Goal: Transaction & Acquisition: Book appointment/travel/reservation

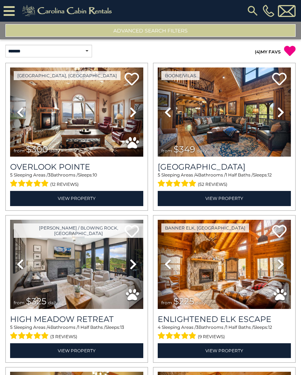
click at [167, 29] on button "Advanced Search Filters" at bounding box center [150, 30] width 290 height 13
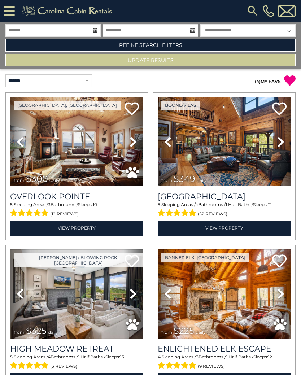
click at [160, 46] on link "Refine Search Filters" at bounding box center [150, 45] width 290 height 13
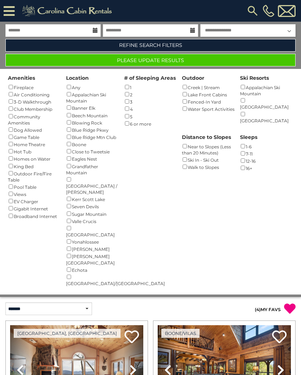
click at [224, 58] on button "Please Update Results" at bounding box center [150, 60] width 290 height 13
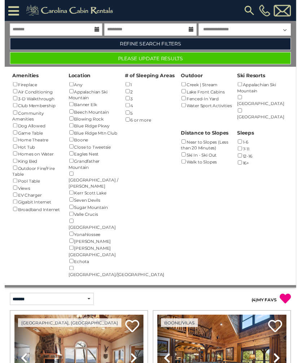
scroll to position [6, 0]
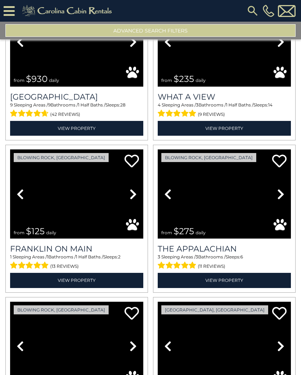
scroll to position [1470, 0]
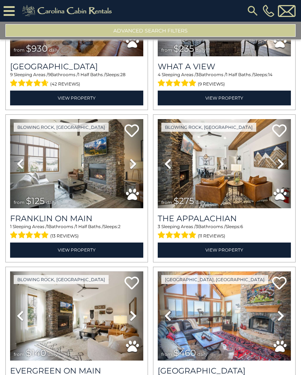
click at [240, 173] on img at bounding box center [224, 163] width 133 height 89
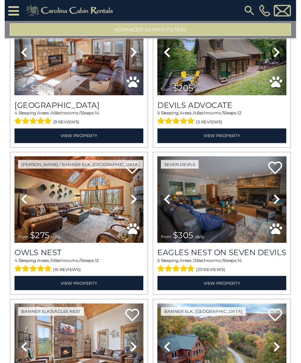
scroll to position [1885, 0]
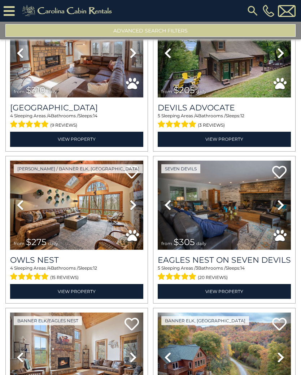
click at [71, 191] on img at bounding box center [76, 205] width 133 height 89
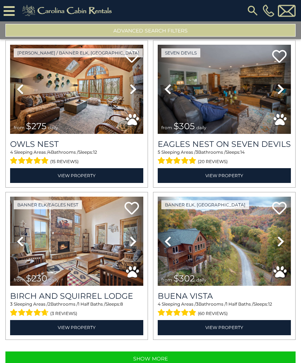
scroll to position [0, 0]
click at [208, 361] on button "Show More" at bounding box center [150, 359] width 290 height 14
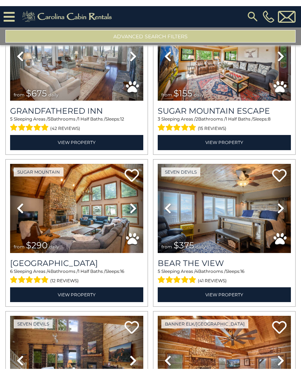
scroll to position [2496, 0]
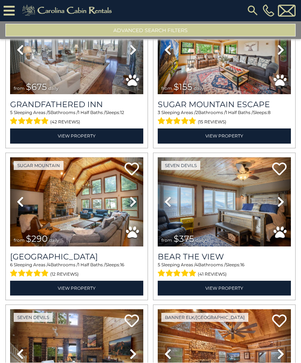
click at [82, 205] on img at bounding box center [76, 202] width 133 height 89
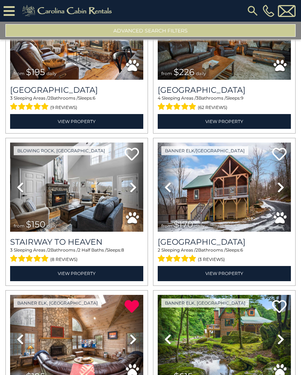
scroll to position [3277, 0]
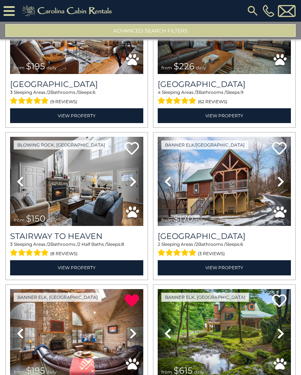
click at [77, 189] on img at bounding box center [76, 181] width 133 height 89
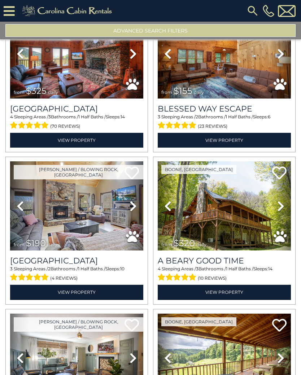
scroll to position [4166, 0]
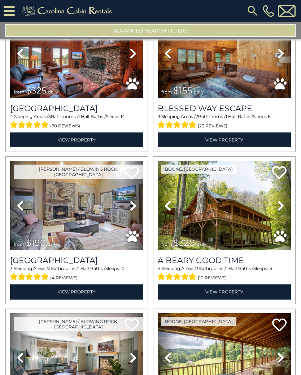
click at [59, 202] on img at bounding box center [76, 205] width 133 height 89
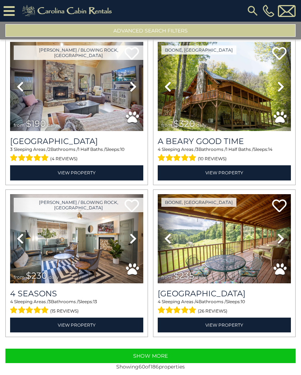
scroll to position [4285, 0]
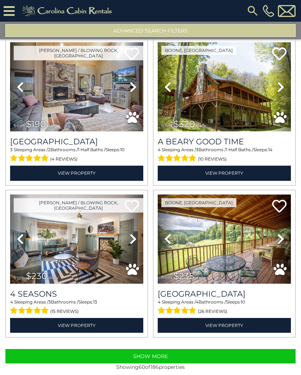
click at [104, 255] on img at bounding box center [76, 239] width 133 height 89
click at [86, 253] on img at bounding box center [76, 239] width 133 height 89
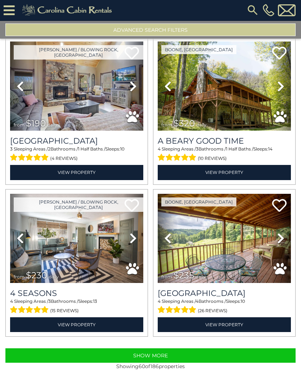
scroll to position [12, 0]
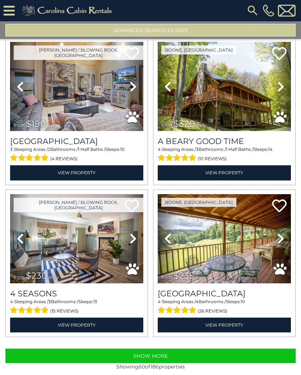
click at [224, 349] on button "Show More" at bounding box center [150, 356] width 290 height 14
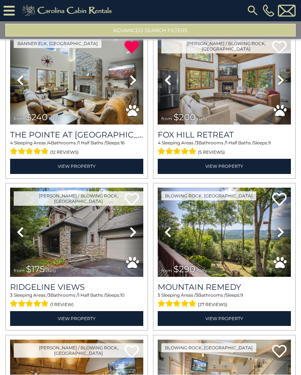
scroll to position [4900, 0]
click at [75, 216] on img at bounding box center [76, 232] width 133 height 89
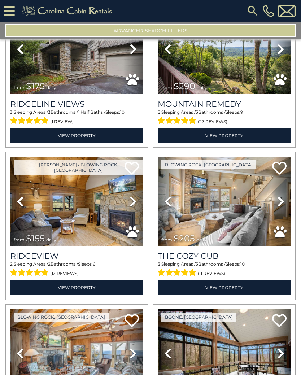
scroll to position [5098, 0]
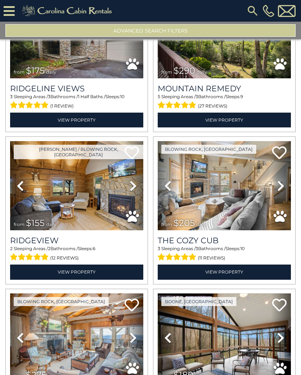
click at [240, 186] on img at bounding box center [224, 185] width 133 height 89
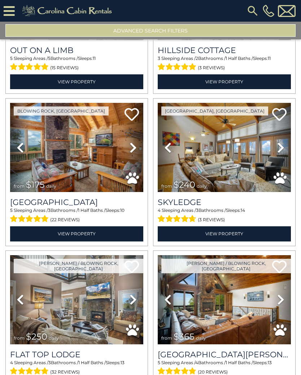
scroll to position [5504, 0]
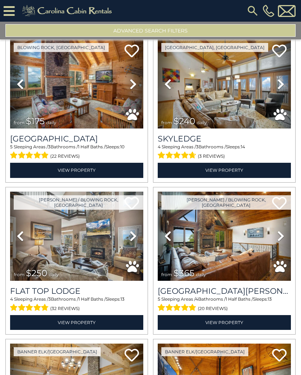
click at [94, 234] on img at bounding box center [76, 236] width 133 height 89
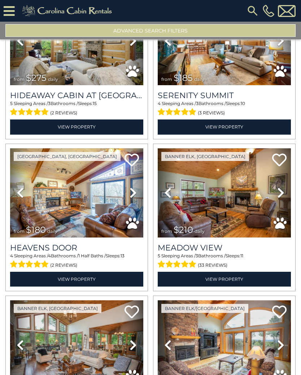
scroll to position [5853, 0]
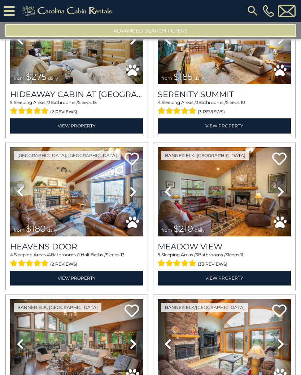
click at [244, 200] on img at bounding box center [224, 191] width 133 height 89
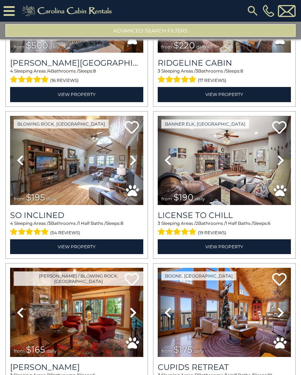
scroll to position [6201, 0]
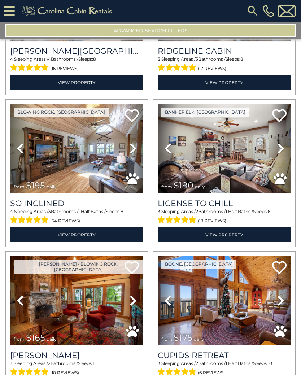
click at [58, 153] on img at bounding box center [76, 148] width 133 height 89
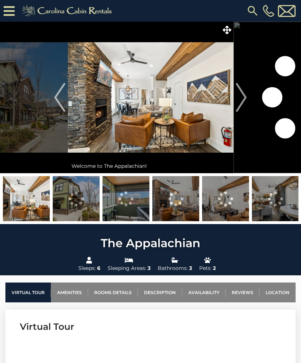
click at [244, 99] on img "Next" at bounding box center [241, 97] width 11 height 29
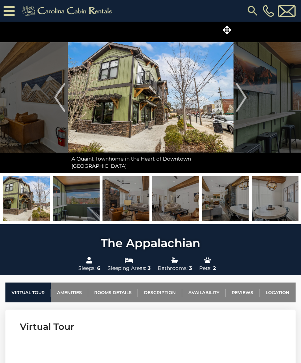
click at [243, 94] on img "Next" at bounding box center [241, 97] width 11 height 29
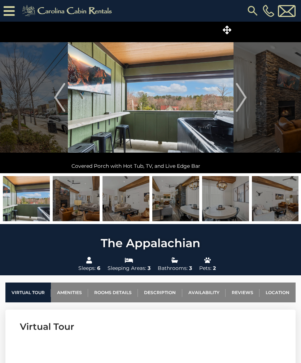
click at [242, 96] on img "Next" at bounding box center [241, 97] width 11 height 29
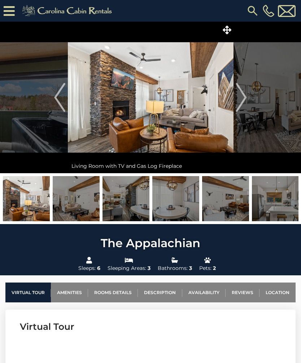
click at [241, 95] on img "Next" at bounding box center [241, 97] width 11 height 29
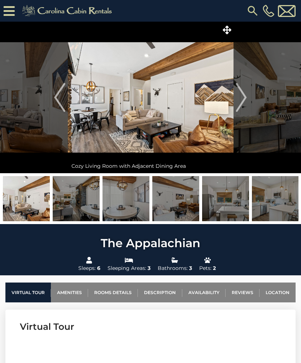
click at [245, 93] on img "Next" at bounding box center [241, 97] width 11 height 29
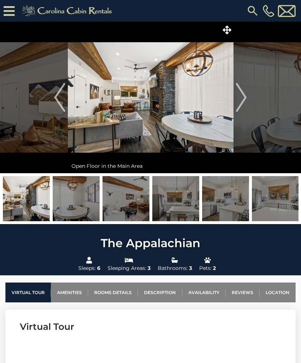
click at [245, 93] on img "Next" at bounding box center [241, 97] width 11 height 29
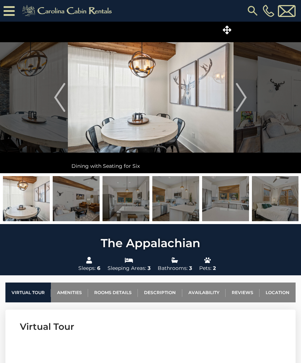
click at [242, 93] on img "Next" at bounding box center [241, 97] width 11 height 29
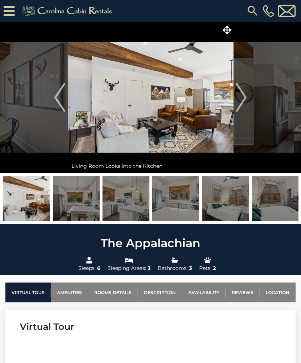
click at [244, 93] on img "Next" at bounding box center [241, 97] width 11 height 29
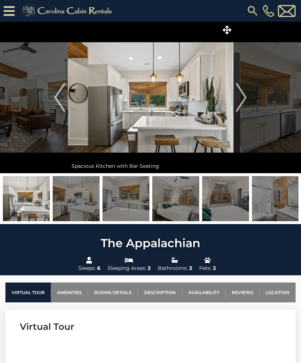
click at [243, 96] on img "Next" at bounding box center [241, 97] width 11 height 29
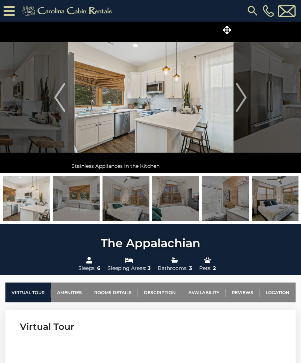
click at [246, 92] on img "Next" at bounding box center [241, 97] width 11 height 29
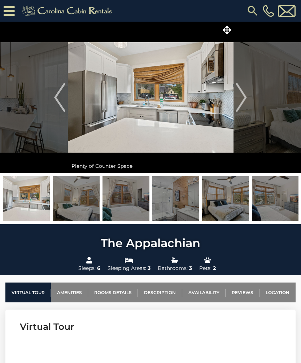
click at [242, 99] on img "Next" at bounding box center [241, 97] width 11 height 29
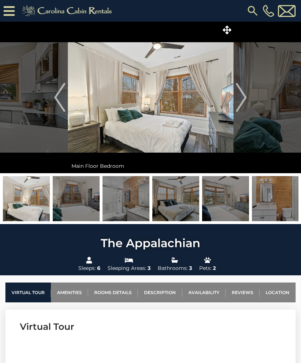
click at [244, 96] on img "Next" at bounding box center [241, 97] width 11 height 29
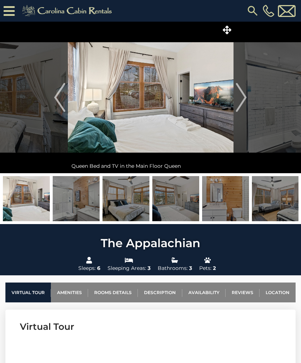
click at [245, 95] on img "Next" at bounding box center [241, 97] width 11 height 29
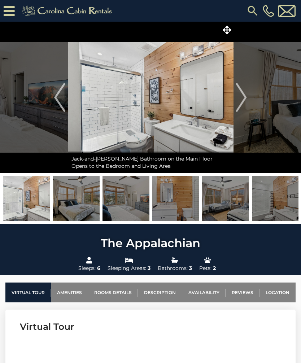
click at [245, 95] on img "Next" at bounding box center [241, 97] width 11 height 29
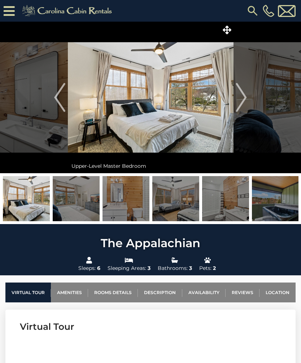
click at [246, 94] on img "Next" at bounding box center [241, 97] width 11 height 29
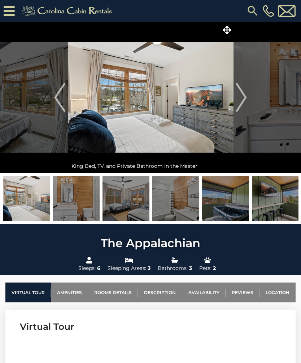
click at [242, 96] on img "Next" at bounding box center [241, 97] width 11 height 29
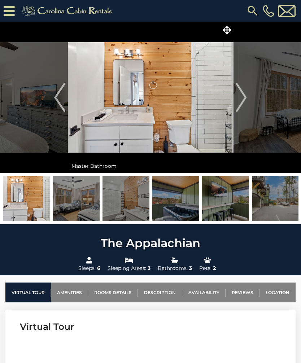
click at [244, 95] on img "Next" at bounding box center [241, 97] width 11 height 29
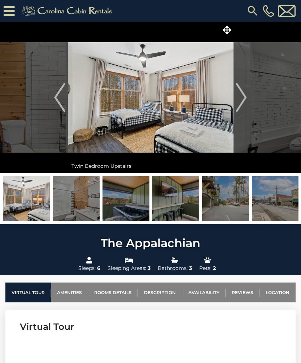
click at [243, 96] on img "Next" at bounding box center [241, 97] width 11 height 29
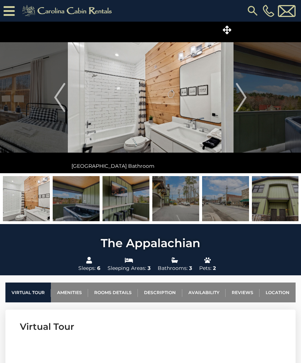
click at [245, 93] on img "Next" at bounding box center [241, 97] width 11 height 29
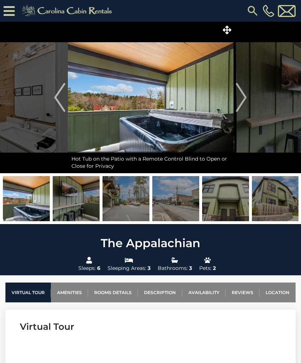
click at [244, 95] on img "Next" at bounding box center [241, 97] width 11 height 29
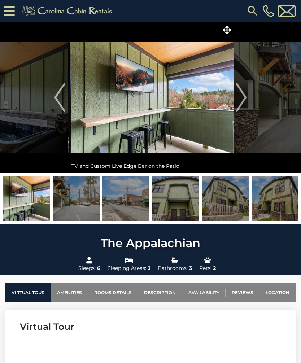
click at [245, 94] on img "Next" at bounding box center [241, 97] width 11 height 29
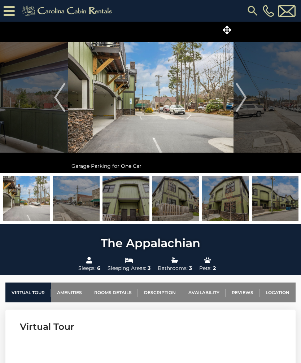
click at [239, 96] on img "Next" at bounding box center [241, 97] width 11 height 29
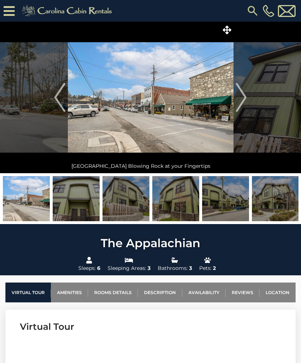
click at [278, 291] on link "Location" at bounding box center [277, 293] width 36 height 20
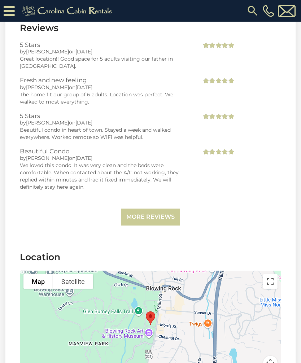
scroll to position [1698, 0]
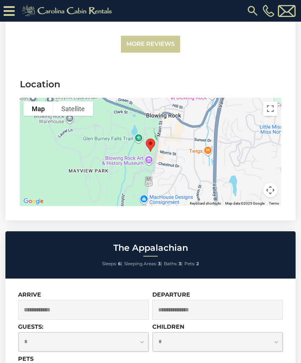
click at [269, 109] on button "Toggle fullscreen view" at bounding box center [270, 108] width 14 height 14
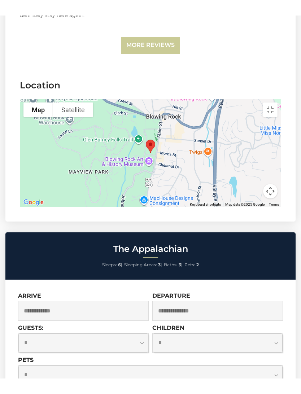
scroll to position [0, 0]
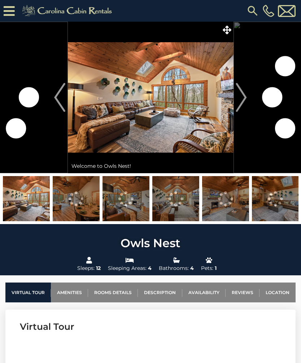
click at [246, 91] on img "Next" at bounding box center [241, 97] width 11 height 29
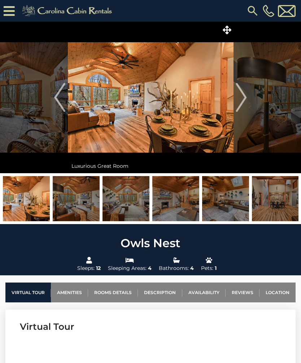
click at [246, 92] on img "Next" at bounding box center [241, 97] width 11 height 29
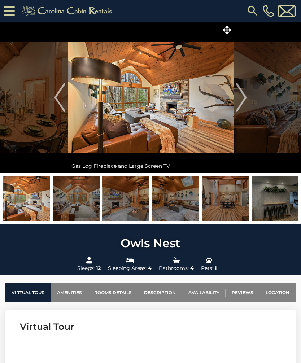
click at [245, 93] on img "Next" at bounding box center [241, 97] width 11 height 29
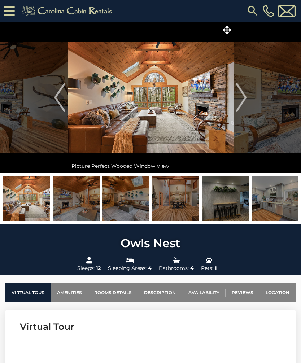
click at [247, 95] on button "Next" at bounding box center [241, 98] width 16 height 152
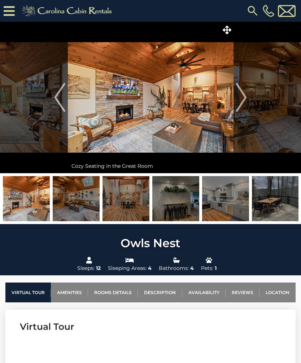
click at [249, 93] on button "Next" at bounding box center [241, 98] width 16 height 152
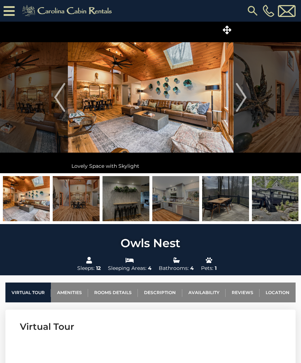
click at [245, 95] on img "Next" at bounding box center [241, 97] width 11 height 29
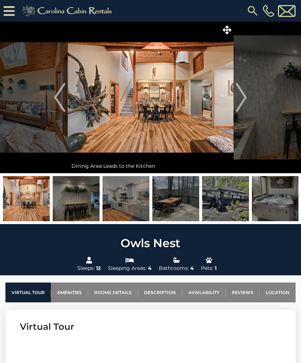
click at [247, 94] on button "Next" at bounding box center [241, 98] width 16 height 152
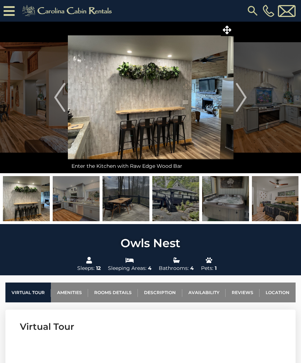
click at [245, 94] on img "Next" at bounding box center [241, 97] width 11 height 29
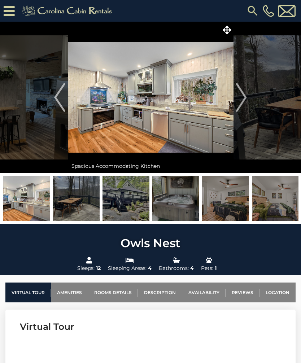
click at [246, 93] on img "Next" at bounding box center [241, 97] width 11 height 29
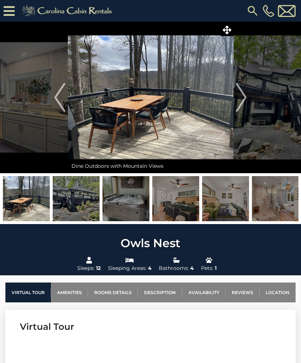
click at [246, 93] on img "Next" at bounding box center [241, 97] width 11 height 29
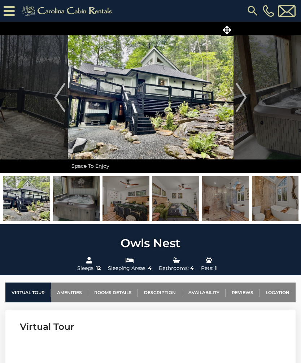
click at [244, 93] on img "Next" at bounding box center [241, 97] width 11 height 29
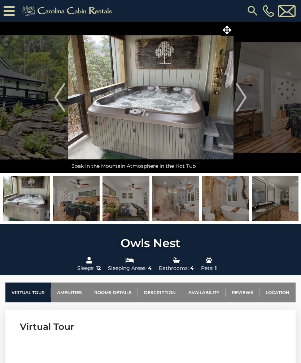
click at [248, 92] on button "Next" at bounding box center [241, 98] width 16 height 152
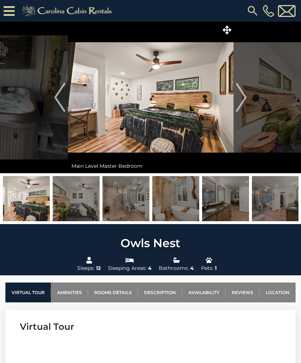
click at [244, 96] on img "Next" at bounding box center [241, 97] width 11 height 29
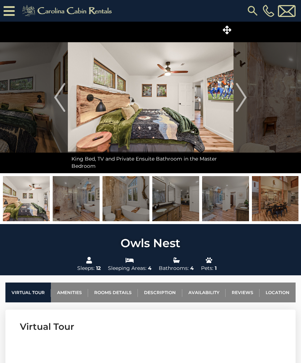
click at [245, 95] on img "Next" at bounding box center [241, 97] width 11 height 29
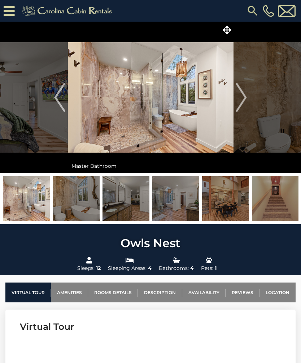
click at [248, 92] on button "Next" at bounding box center [241, 98] width 16 height 152
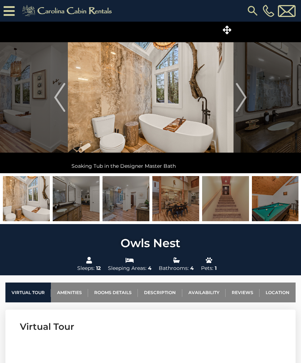
click at [245, 93] on img "Next" at bounding box center [241, 97] width 11 height 29
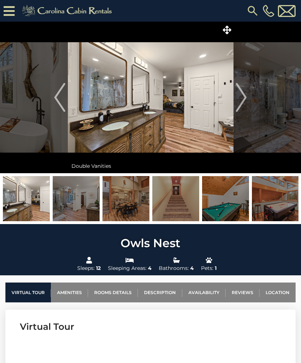
click at [243, 94] on img "Next" at bounding box center [241, 97] width 11 height 29
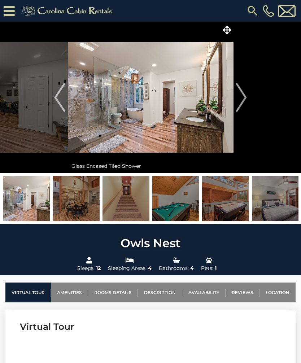
click at [244, 94] on img "Next" at bounding box center [241, 97] width 11 height 29
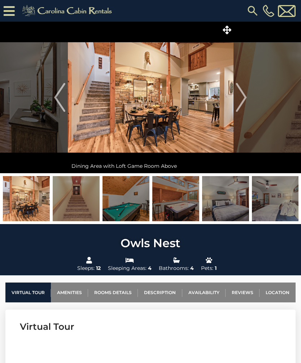
click at [244, 94] on img "Next" at bounding box center [241, 97] width 11 height 29
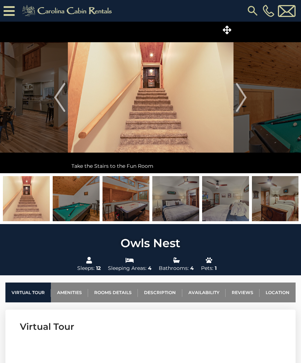
click at [244, 94] on img "Next" at bounding box center [241, 97] width 11 height 29
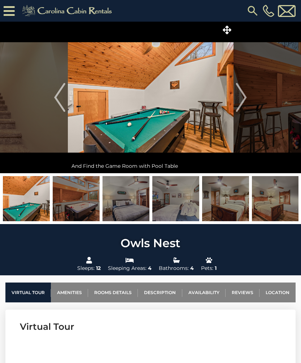
click at [246, 92] on img "Next" at bounding box center [241, 97] width 11 height 29
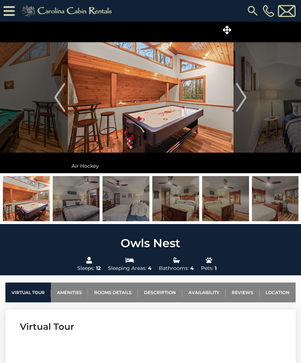
click at [248, 92] on button "Next" at bounding box center [241, 98] width 16 height 152
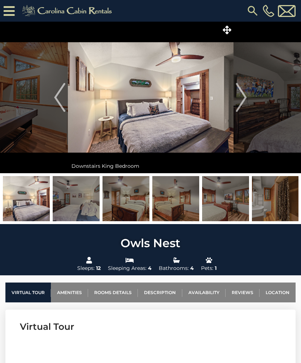
click at [248, 92] on button "Next" at bounding box center [241, 98] width 16 height 152
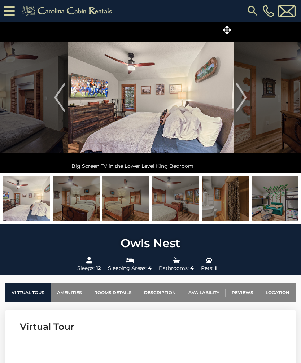
click at [244, 94] on img "Next" at bounding box center [241, 97] width 11 height 29
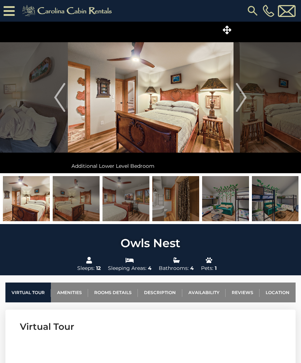
click at [246, 96] on img "Next" at bounding box center [241, 97] width 11 height 29
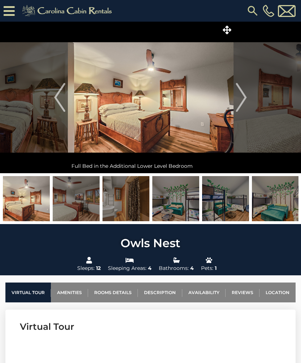
click at [246, 96] on img "Next" at bounding box center [241, 97] width 11 height 29
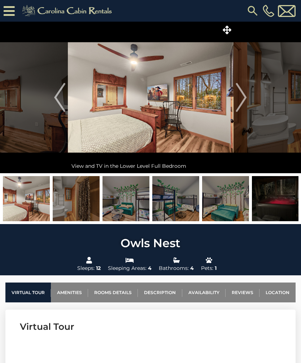
click at [248, 93] on button "Next" at bounding box center [241, 98] width 16 height 152
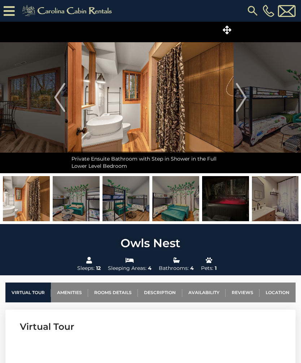
click at [241, 97] on img "Next" at bounding box center [241, 97] width 11 height 29
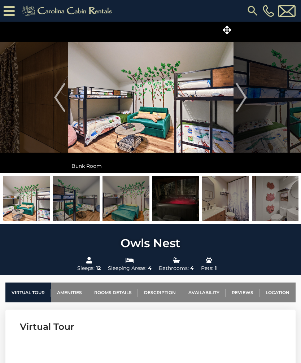
click at [244, 96] on img "Next" at bounding box center [241, 97] width 11 height 29
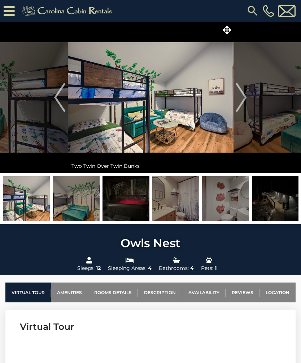
click at [244, 95] on img "Next" at bounding box center [241, 97] width 11 height 29
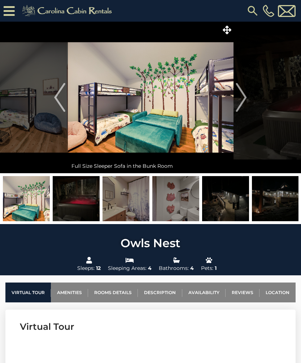
click at [247, 93] on button "Next" at bounding box center [241, 98] width 16 height 152
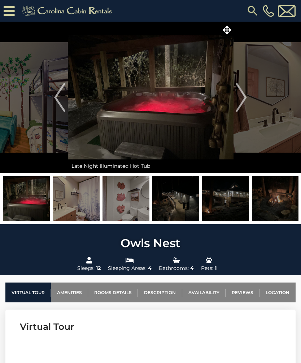
click at [245, 94] on img "Next" at bounding box center [241, 97] width 11 height 29
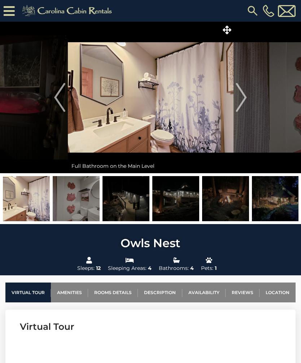
click at [244, 97] on img "Next" at bounding box center [241, 97] width 11 height 29
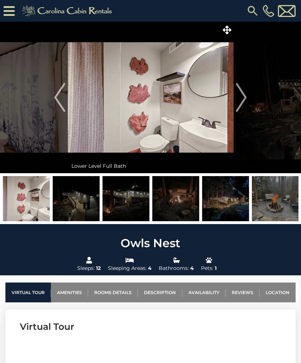
click at [241, 97] on img "Next" at bounding box center [241, 97] width 11 height 29
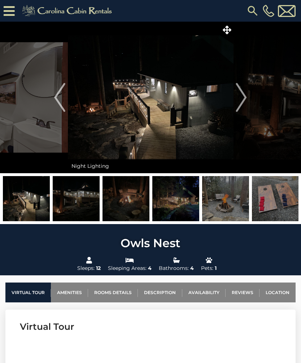
click at [246, 96] on img "Next" at bounding box center [241, 97] width 11 height 29
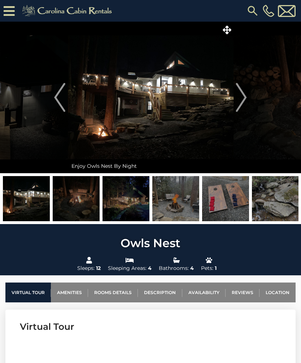
click at [248, 95] on button "Next" at bounding box center [241, 98] width 16 height 152
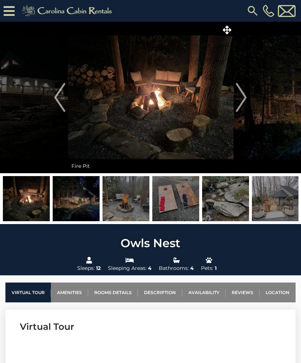
click at [246, 95] on img "Next" at bounding box center [241, 97] width 11 height 29
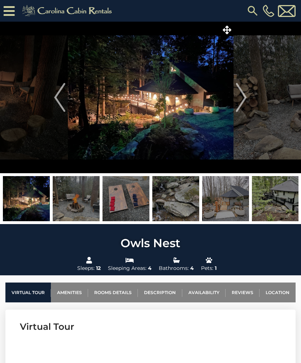
click at [244, 94] on img "Next" at bounding box center [241, 97] width 11 height 29
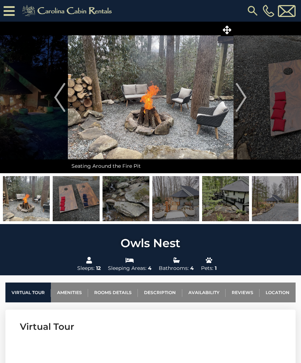
click at [246, 93] on img "Next" at bounding box center [241, 97] width 11 height 29
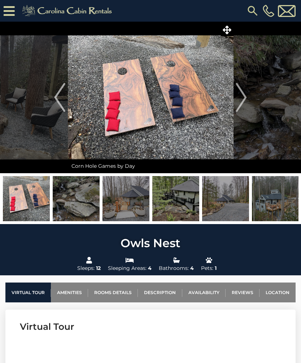
click at [245, 93] on img "Next" at bounding box center [241, 97] width 11 height 29
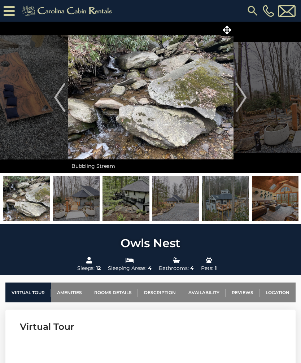
click at [243, 94] on img "Next" at bounding box center [241, 97] width 11 height 29
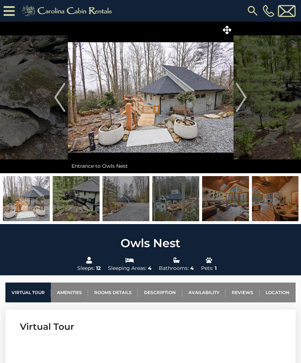
click at [245, 94] on img "Next" at bounding box center [241, 97] width 11 height 29
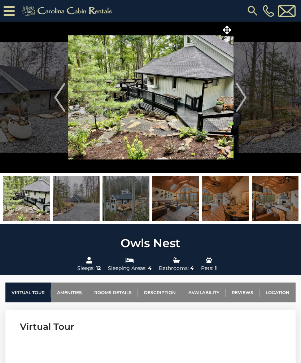
click at [242, 95] on img "Next" at bounding box center [241, 97] width 11 height 29
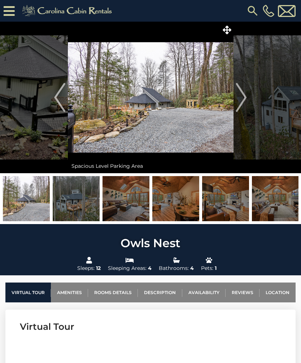
click at [243, 94] on img "Next" at bounding box center [241, 97] width 11 height 29
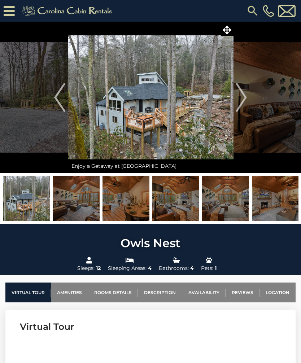
click at [244, 94] on img "Next" at bounding box center [241, 97] width 11 height 29
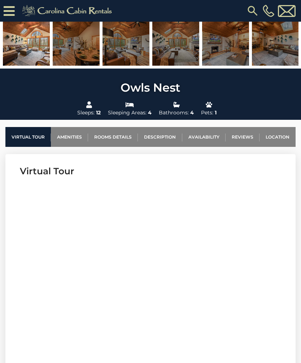
click at [275, 133] on link "Location" at bounding box center [277, 137] width 36 height 20
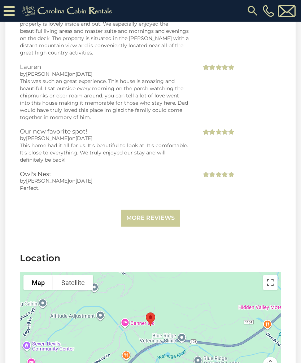
scroll to position [1949, 0]
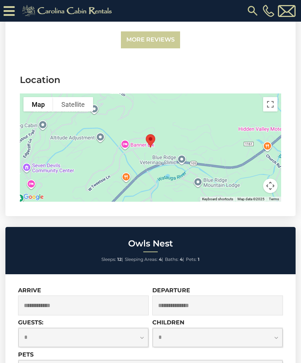
click at [269, 97] on button "Toggle fullscreen view" at bounding box center [270, 104] width 14 height 14
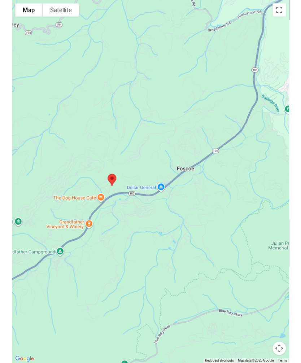
scroll to position [1892, 0]
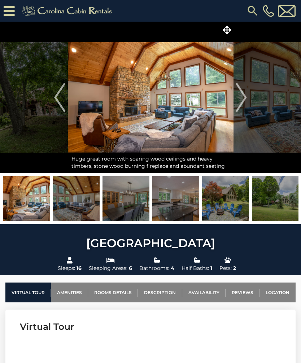
click at [278, 291] on link "Location" at bounding box center [277, 293] width 36 height 20
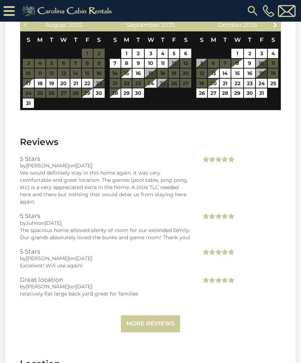
scroll to position [1712, 0]
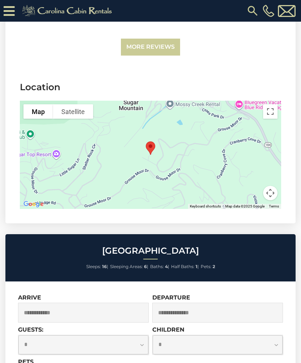
click at [269, 109] on button "Toggle fullscreen view" at bounding box center [270, 111] width 14 height 14
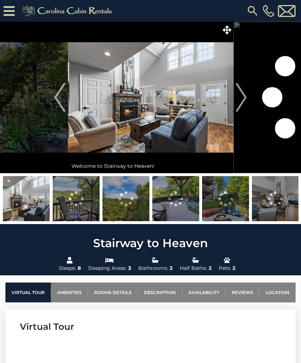
click at [279, 291] on link "Location" at bounding box center [277, 293] width 36 height 20
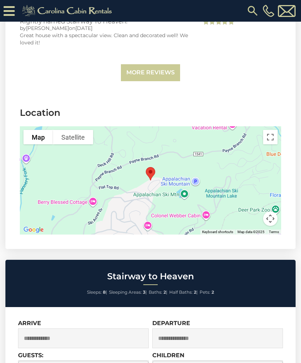
scroll to position [1772, 0]
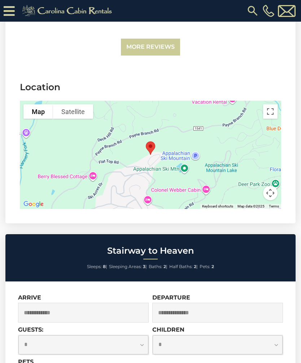
click at [269, 108] on button "Toggle fullscreen view" at bounding box center [270, 111] width 14 height 14
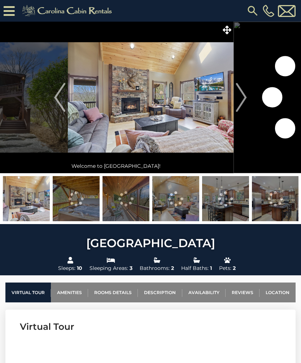
click at [279, 289] on link "Location" at bounding box center [277, 293] width 36 height 20
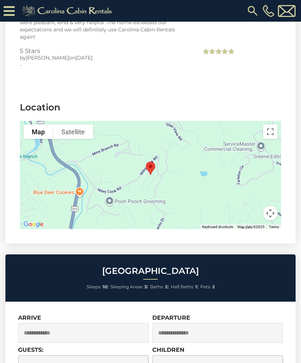
scroll to position [1814, 0]
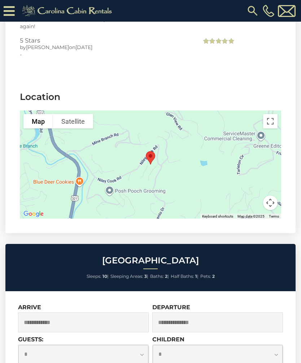
click at [268, 114] on button "Toggle fullscreen view" at bounding box center [270, 121] width 14 height 14
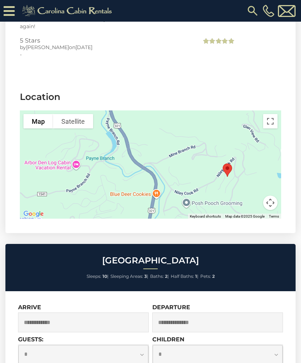
click at [272, 114] on button "Toggle fullscreen view" at bounding box center [270, 121] width 14 height 14
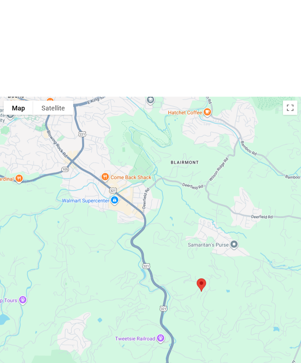
scroll to position [1419, 0]
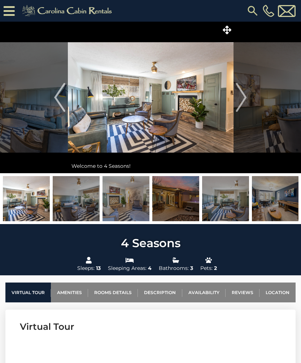
click at [276, 290] on link "Location" at bounding box center [277, 293] width 36 height 20
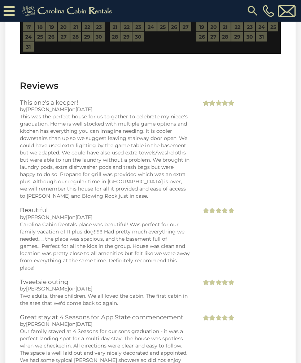
scroll to position [2011, 0]
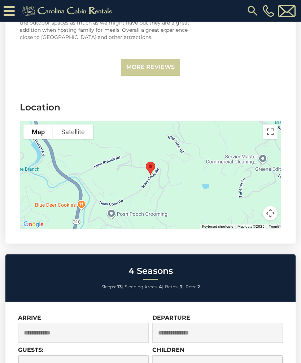
click at [270, 125] on button "Toggle fullscreen view" at bounding box center [270, 132] width 14 height 14
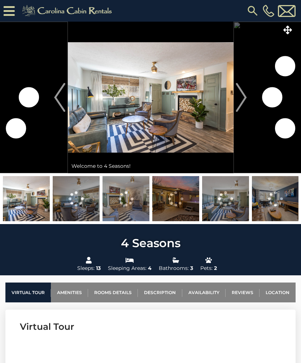
click at [243, 96] on img "Next" at bounding box center [241, 97] width 11 height 29
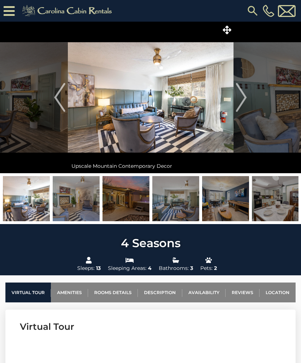
click at [240, 95] on img "Next" at bounding box center [241, 97] width 11 height 29
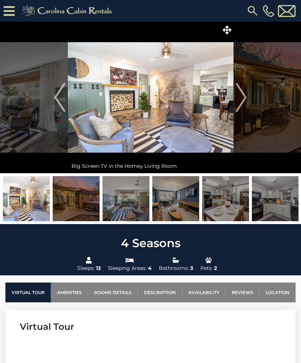
click at [240, 95] on img "Next" at bounding box center [241, 97] width 11 height 29
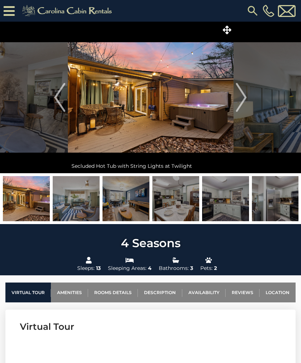
click at [243, 92] on img "Next" at bounding box center [241, 97] width 11 height 29
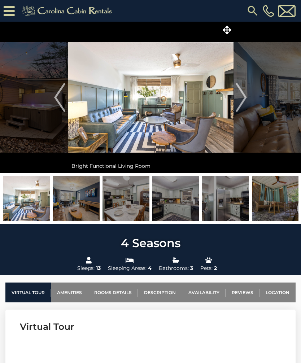
click at [245, 92] on img "Next" at bounding box center [241, 97] width 11 height 29
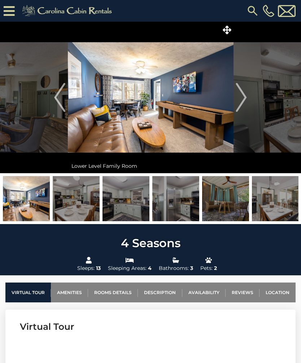
click at [240, 98] on img "Next" at bounding box center [241, 97] width 11 height 29
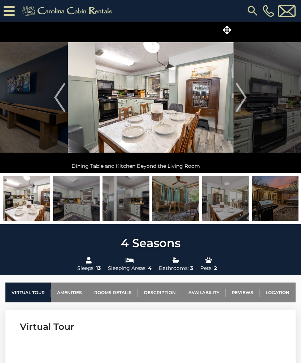
click at [241, 95] on img "Next" at bounding box center [241, 97] width 11 height 29
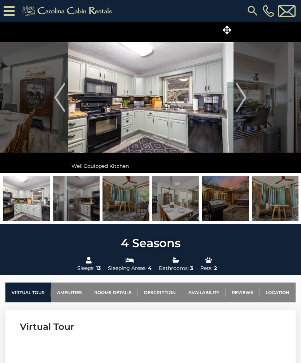
click at [240, 95] on img "Next" at bounding box center [241, 97] width 11 height 29
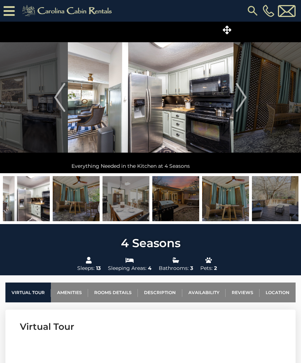
click at [243, 93] on img "Next" at bounding box center [241, 97] width 11 height 29
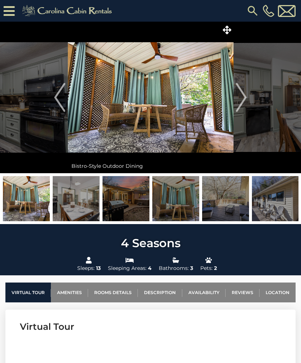
click at [244, 92] on img "Next" at bounding box center [241, 97] width 11 height 29
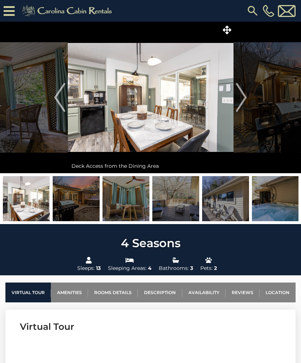
click at [243, 93] on img "Next" at bounding box center [241, 97] width 11 height 29
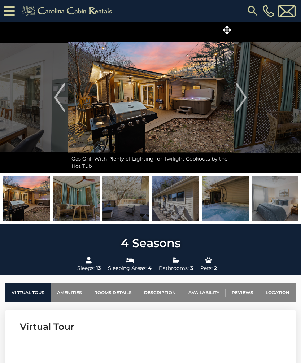
click at [244, 92] on img "Next" at bounding box center [241, 97] width 11 height 29
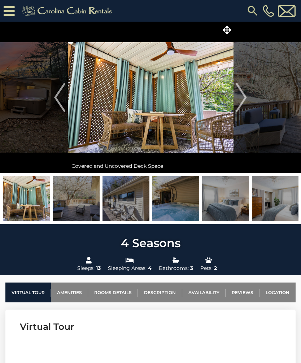
click at [244, 94] on img "Next" at bounding box center [241, 97] width 11 height 29
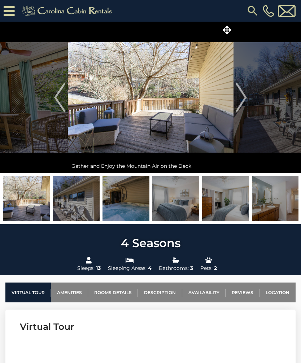
click at [244, 94] on img "Next" at bounding box center [241, 97] width 11 height 29
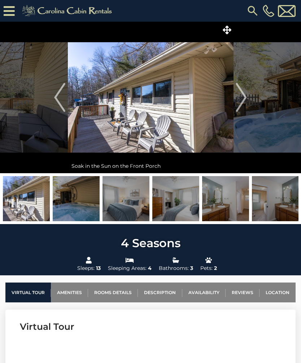
click at [244, 92] on img "Next" at bounding box center [241, 97] width 11 height 29
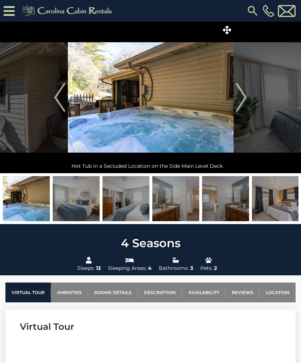
click at [240, 95] on img "Next" at bounding box center [241, 97] width 11 height 29
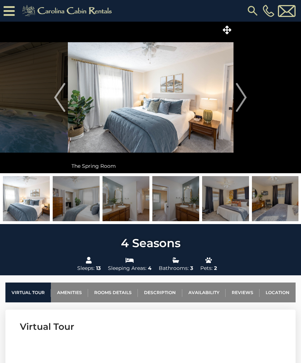
click at [245, 93] on img "Next" at bounding box center [241, 97] width 11 height 29
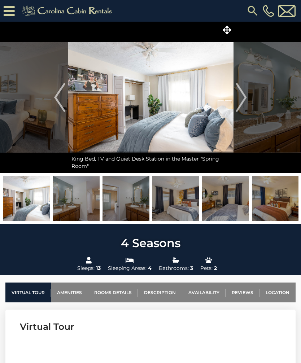
click at [245, 93] on img "Next" at bounding box center [241, 97] width 11 height 29
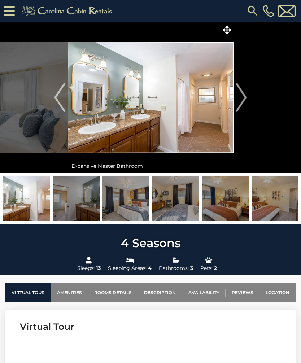
click at [241, 95] on img "Next" at bounding box center [241, 97] width 11 height 29
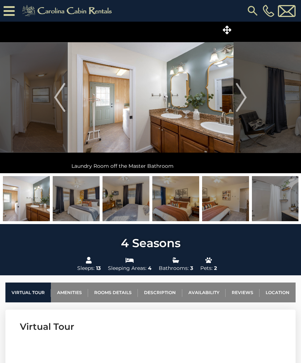
click at [240, 97] on img "Next" at bounding box center [241, 97] width 11 height 29
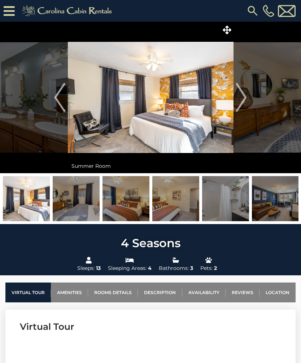
click at [243, 94] on img "Next" at bounding box center [241, 97] width 11 height 29
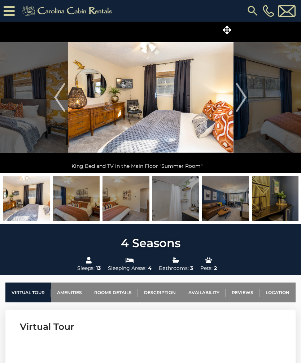
click at [241, 95] on img "Next" at bounding box center [241, 97] width 11 height 29
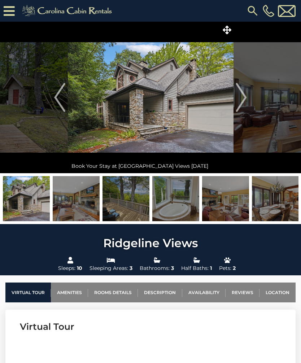
click at [278, 293] on link "Location" at bounding box center [277, 293] width 36 height 20
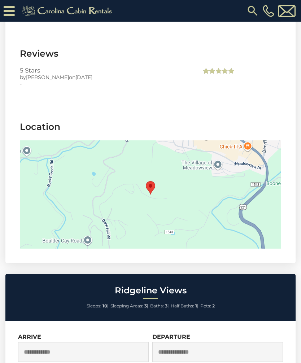
scroll to position [1782, 0]
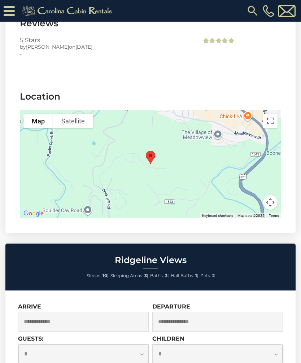
click at [271, 114] on button "Toggle fullscreen view" at bounding box center [270, 121] width 14 height 14
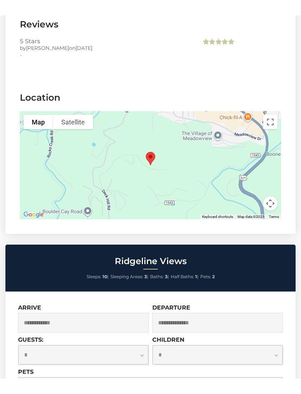
scroll to position [0, 0]
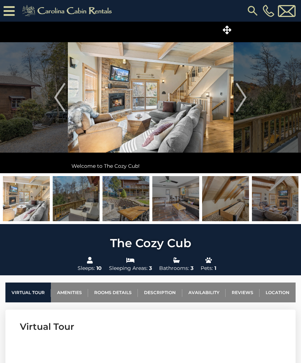
click at [280, 286] on link "Location" at bounding box center [277, 293] width 36 height 20
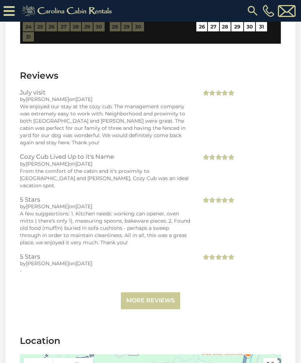
scroll to position [1818, 0]
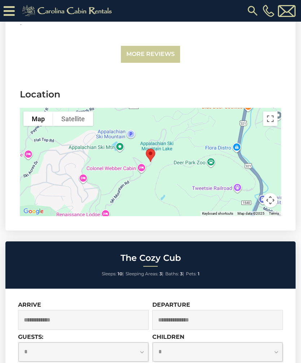
click at [267, 112] on button "Toggle fullscreen view" at bounding box center [270, 119] width 14 height 14
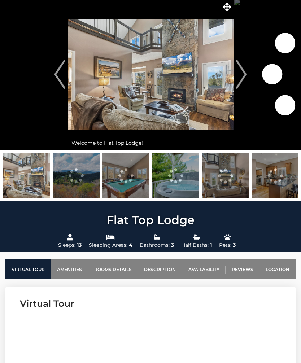
scroll to position [23, 0]
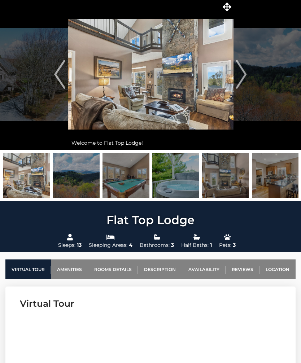
click at [278, 269] on link "Location" at bounding box center [277, 269] width 36 height 20
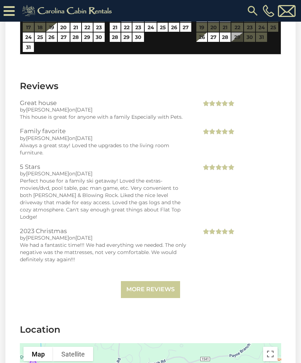
scroll to position [1672, 0]
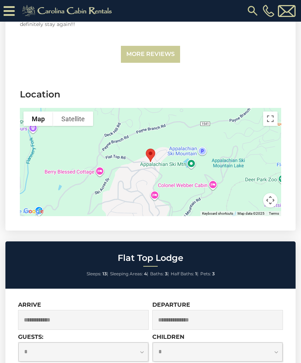
click at [270, 112] on button "Toggle fullscreen view" at bounding box center [270, 119] width 14 height 14
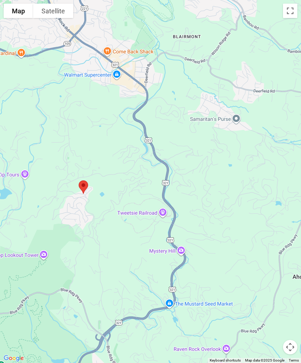
scroll to position [75, 0]
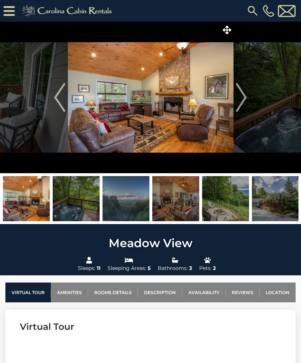
click at [282, 289] on link "Location" at bounding box center [277, 293] width 36 height 20
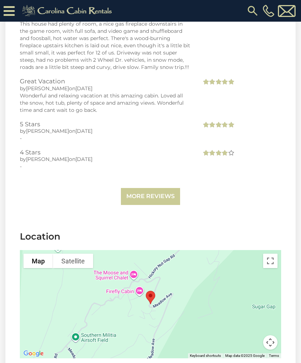
scroll to position [1852, 0]
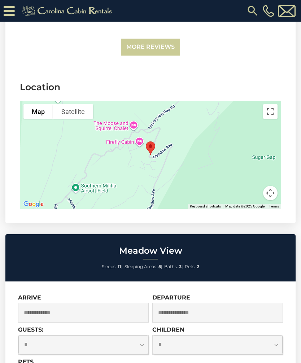
click at [271, 108] on button "Toggle fullscreen view" at bounding box center [270, 111] width 14 height 14
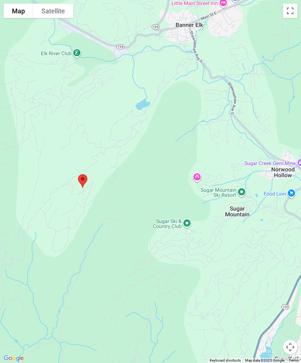
scroll to position [1336, 0]
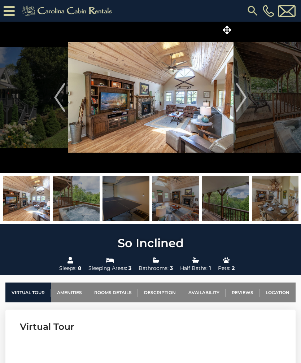
click at [277, 290] on link "Location" at bounding box center [277, 293] width 36 height 20
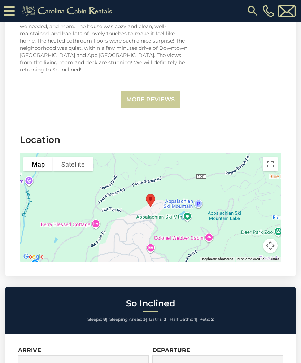
scroll to position [1896, 0]
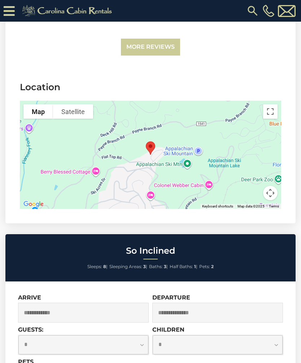
click at [271, 110] on button "Toggle fullscreen view" at bounding box center [270, 111] width 14 height 14
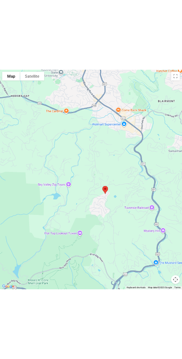
scroll to position [441, 0]
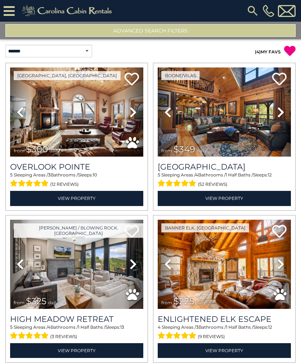
click at [210, 29] on button "Advanced Search Filters" at bounding box center [150, 30] width 290 height 13
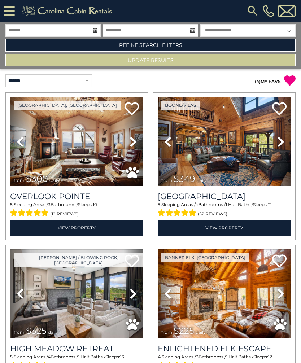
click at [201, 44] on link "Refine Search Filters" at bounding box center [150, 45] width 290 height 13
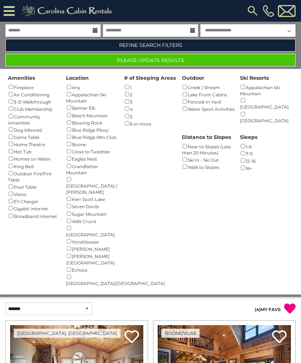
click at [73, 162] on div "Grandfather Mountain ()" at bounding box center [92, 168] width 53 height 13
click at [254, 62] on button "Please Update Results" at bounding box center [150, 60] width 290 height 13
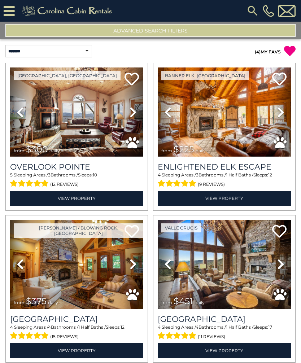
click at [251, 120] on img at bounding box center [224, 111] width 133 height 89
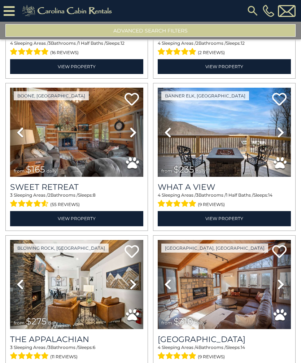
scroll to position [589, 0]
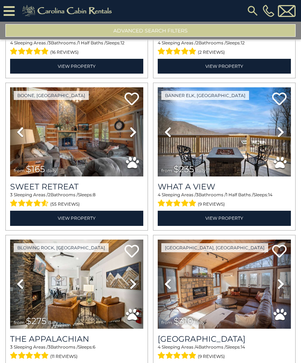
click at [239, 150] on img at bounding box center [224, 131] width 133 height 89
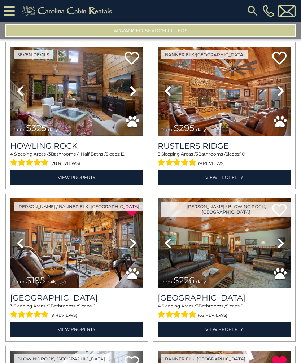
scroll to position [1391, 0]
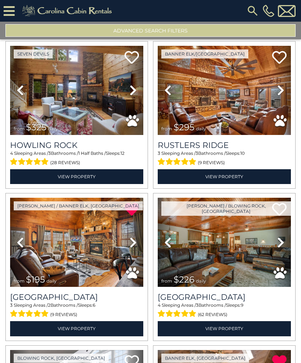
click at [242, 229] on img at bounding box center [224, 242] width 133 height 89
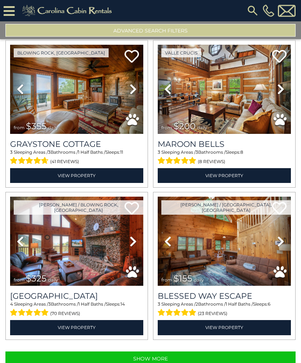
scroll to position [0, 0]
click at [216, 358] on button "Show More" at bounding box center [150, 359] width 290 height 14
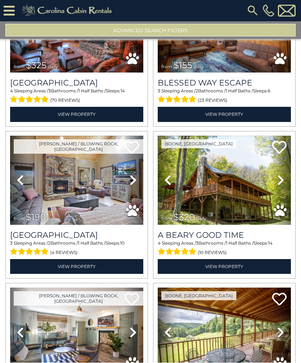
scroll to position [2214, 0]
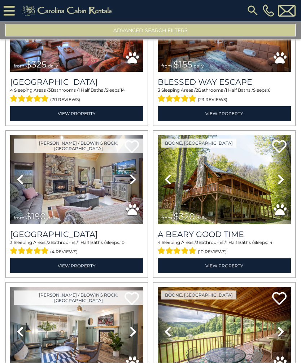
click at [50, 180] on img at bounding box center [76, 179] width 133 height 89
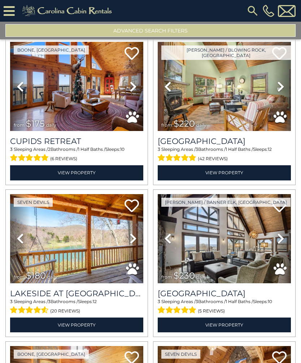
scroll to position [4014, 0]
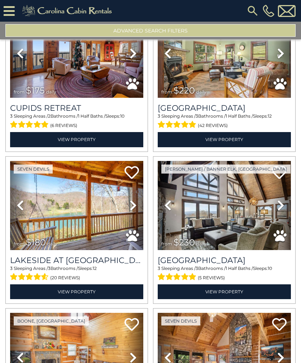
click at [249, 224] on img at bounding box center [224, 205] width 133 height 89
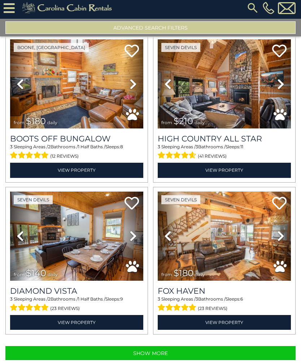
scroll to position [24, 0]
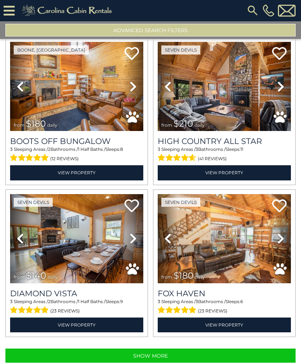
click at [206, 349] on button "Show More" at bounding box center [150, 356] width 290 height 14
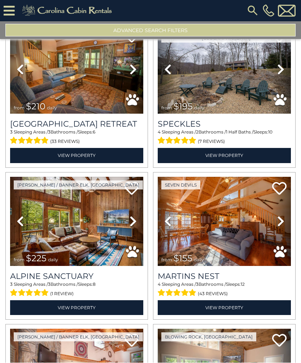
scroll to position [4620, 0]
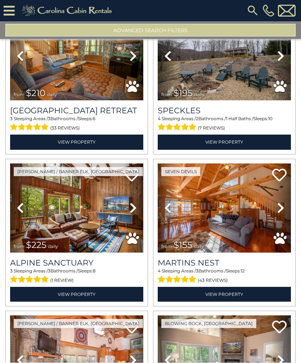
click at [63, 166] on img at bounding box center [76, 208] width 133 height 89
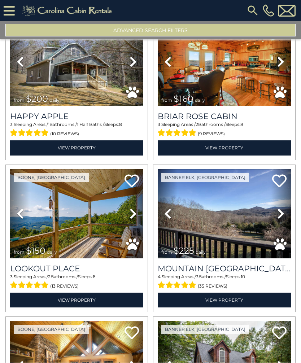
scroll to position [5223, 0]
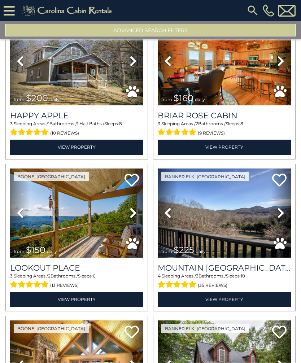
click at [243, 195] on img at bounding box center [224, 213] width 133 height 89
click at [279, 173] on icon at bounding box center [279, 180] width 14 height 14
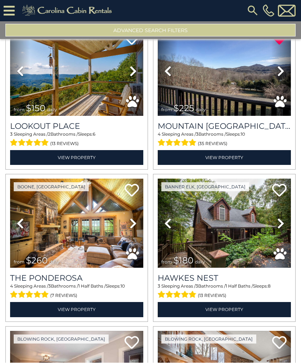
scroll to position [5413, 0]
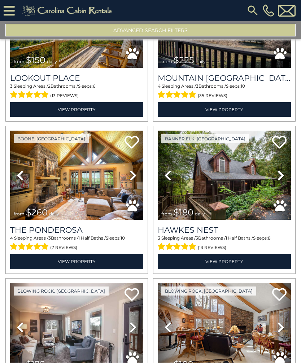
click at [253, 166] on img at bounding box center [224, 175] width 133 height 89
click at [283, 135] on icon at bounding box center [279, 142] width 14 height 14
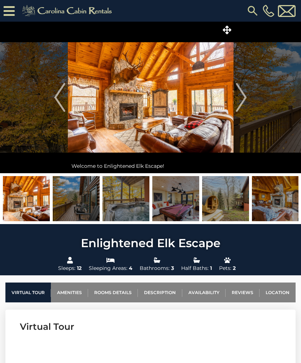
click at [280, 292] on link "Location" at bounding box center [277, 293] width 36 height 20
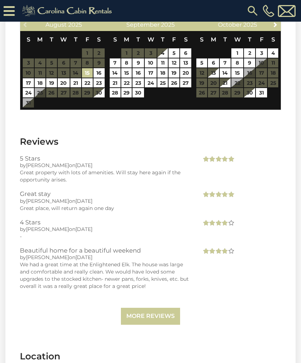
scroll to position [1818, 0]
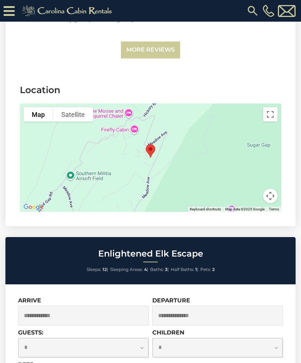
click at [272, 112] on button "Toggle fullscreen view" at bounding box center [270, 114] width 14 height 14
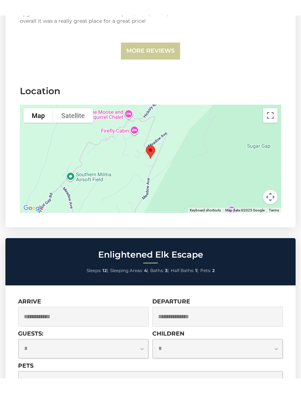
scroll to position [0, 0]
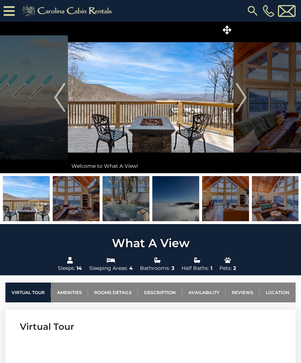
click at [281, 292] on link "Location" at bounding box center [277, 293] width 36 height 20
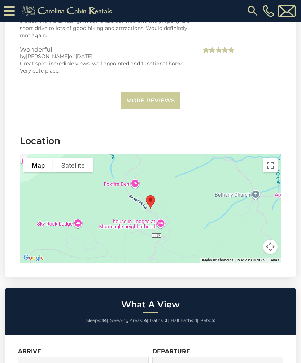
scroll to position [1839, 0]
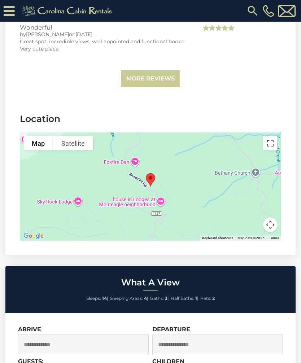
click at [269, 136] on button "Toggle fullscreen view" at bounding box center [270, 143] width 14 height 14
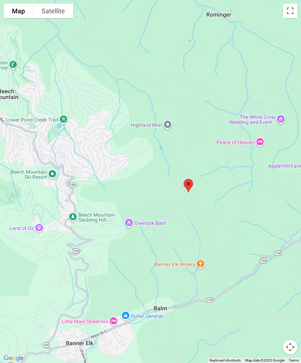
scroll to position [0, 0]
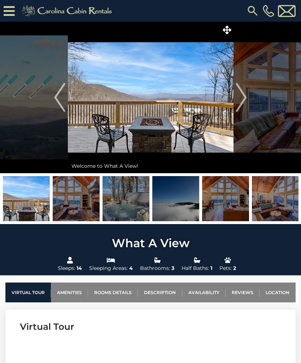
click at [243, 94] on img "Next" at bounding box center [241, 97] width 11 height 29
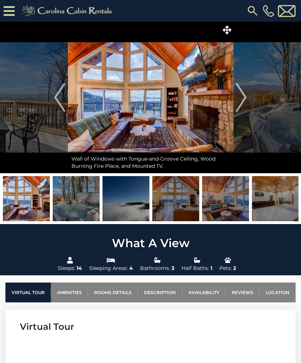
click at [244, 95] on img "Next" at bounding box center [241, 97] width 11 height 29
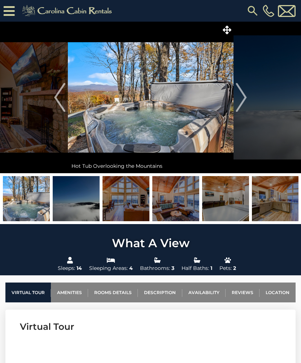
click at [245, 95] on img "Next" at bounding box center [241, 97] width 11 height 29
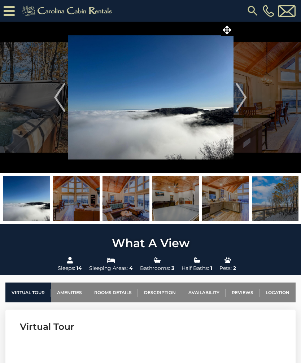
click at [244, 100] on img "Next" at bounding box center [241, 97] width 11 height 29
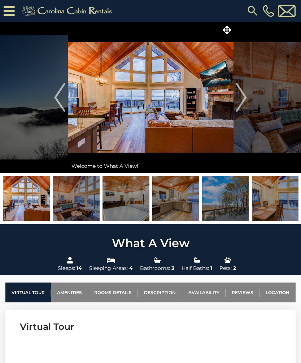
click at [239, 98] on img "Next" at bounding box center [241, 97] width 11 height 29
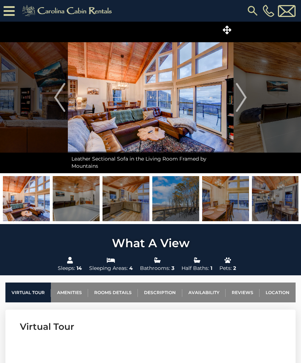
click at [241, 97] on img "Next" at bounding box center [241, 97] width 11 height 29
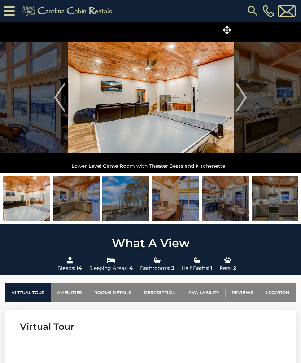
click at [241, 96] on img "Next" at bounding box center [241, 97] width 11 height 29
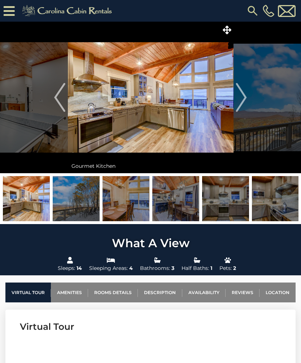
click at [241, 96] on img "Next" at bounding box center [241, 97] width 11 height 29
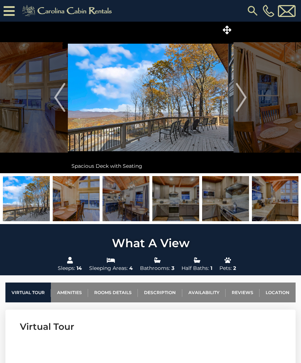
click at [244, 98] on img "Next" at bounding box center [241, 97] width 11 height 29
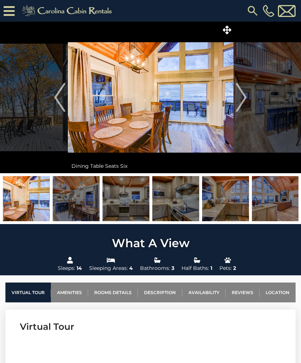
click at [245, 94] on img "Next" at bounding box center [241, 97] width 11 height 29
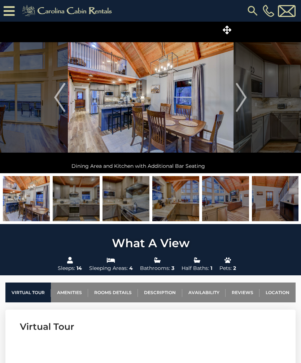
click at [245, 99] on img "Next" at bounding box center [241, 97] width 11 height 29
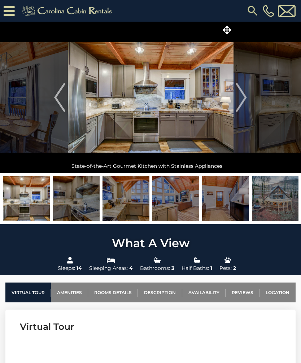
click at [241, 96] on img "Next" at bounding box center [241, 97] width 11 height 29
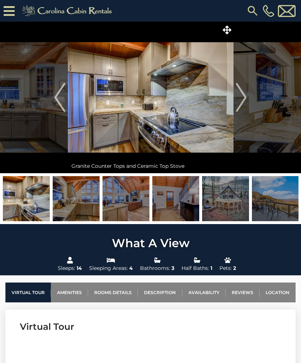
click at [243, 96] on img "Next" at bounding box center [241, 97] width 11 height 29
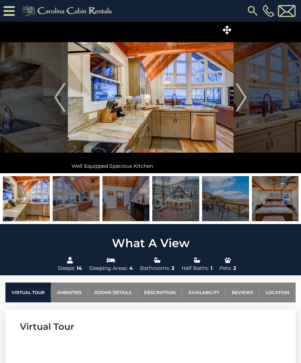
click at [244, 98] on img "Next" at bounding box center [241, 97] width 11 height 29
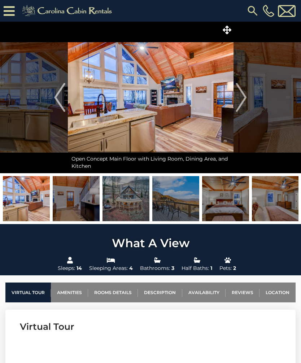
click at [240, 100] on img "Next" at bounding box center [241, 97] width 11 height 29
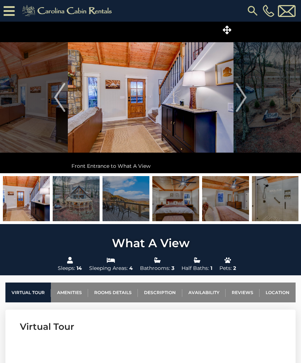
click at [246, 92] on img "Next" at bounding box center [241, 97] width 11 height 29
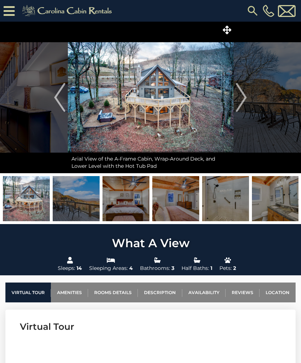
click at [245, 96] on img "Next" at bounding box center [241, 97] width 11 height 29
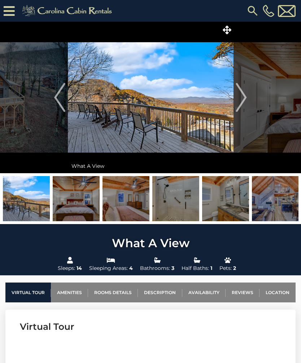
click at [243, 95] on img "Next" at bounding box center [241, 97] width 11 height 29
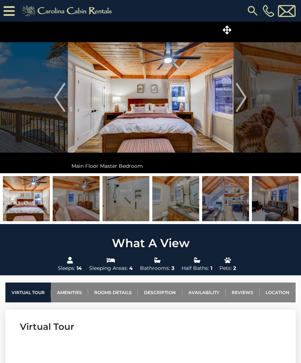
click at [238, 98] on img "Next" at bounding box center [241, 97] width 11 height 29
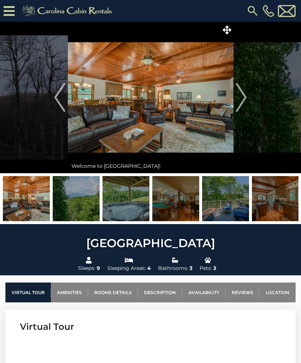
click at [279, 286] on link "Location" at bounding box center [277, 293] width 36 height 20
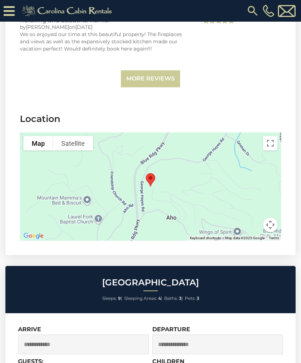
scroll to position [1785, 0]
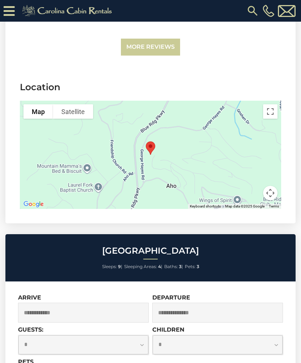
click at [271, 111] on button "Toggle fullscreen view" at bounding box center [270, 111] width 14 height 14
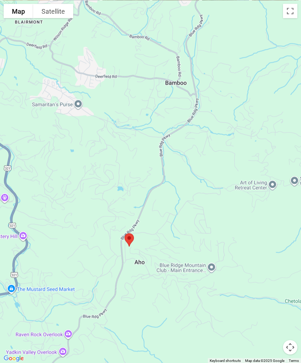
scroll to position [198, 0]
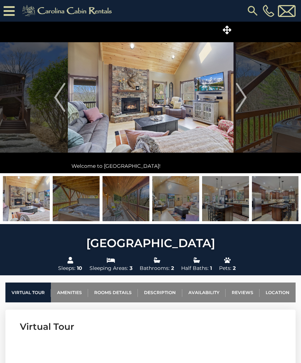
click at [241, 96] on img "Next" at bounding box center [241, 97] width 11 height 29
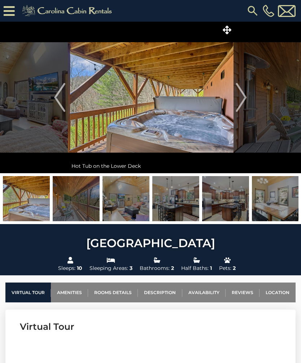
click at [244, 96] on img "Next" at bounding box center [241, 97] width 11 height 29
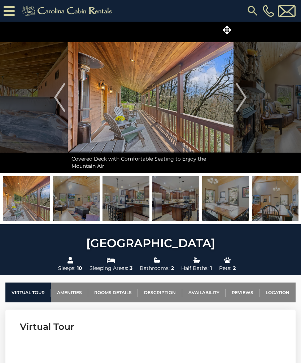
click at [243, 101] on img "Next" at bounding box center [241, 97] width 11 height 29
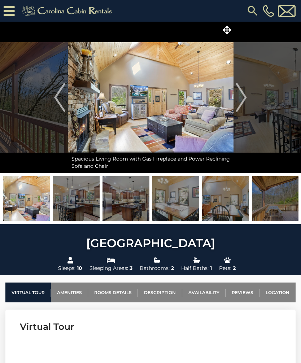
click at [243, 100] on img "Next" at bounding box center [241, 97] width 11 height 29
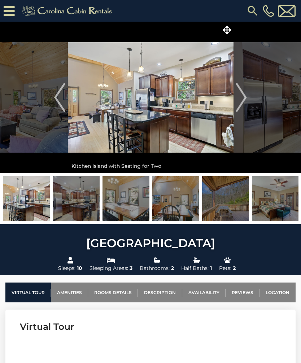
click at [243, 100] on img "Next" at bounding box center [241, 97] width 11 height 29
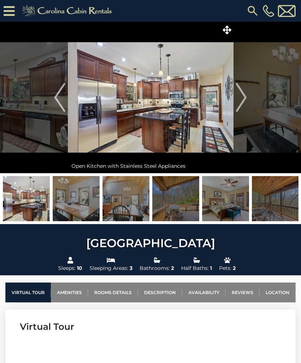
click at [248, 99] on button "Next" at bounding box center [241, 98] width 16 height 152
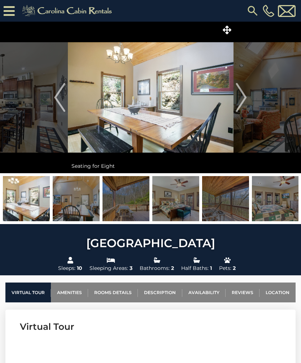
click at [243, 102] on img "Next" at bounding box center [241, 97] width 11 height 29
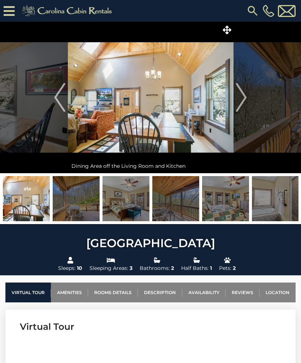
click at [244, 101] on img "Next" at bounding box center [241, 97] width 11 height 29
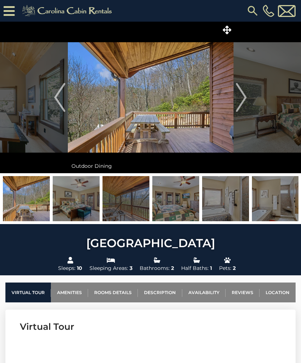
click at [248, 99] on button "Next" at bounding box center [241, 98] width 16 height 152
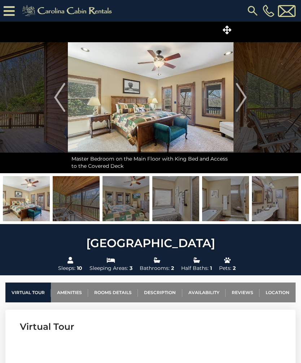
click at [246, 99] on img "Next" at bounding box center [241, 97] width 11 height 29
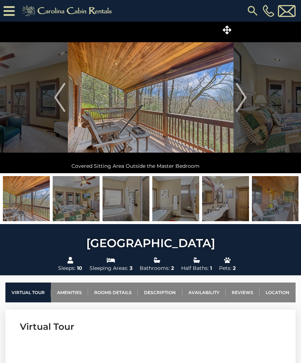
click at [241, 99] on img "Next" at bounding box center [241, 97] width 11 height 29
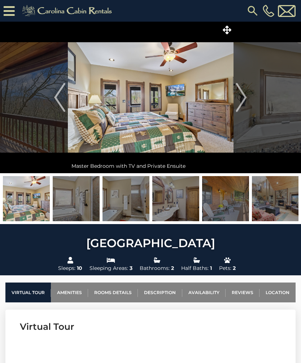
click at [243, 97] on img "Next" at bounding box center [241, 97] width 11 height 29
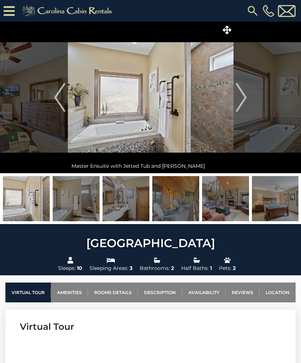
click at [244, 98] on img "Next" at bounding box center [241, 97] width 11 height 29
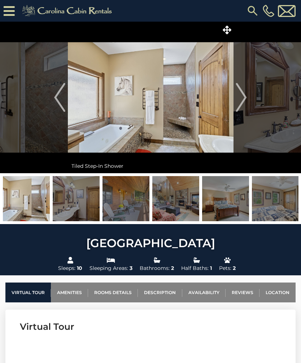
click at [245, 106] on img "Next" at bounding box center [241, 97] width 11 height 29
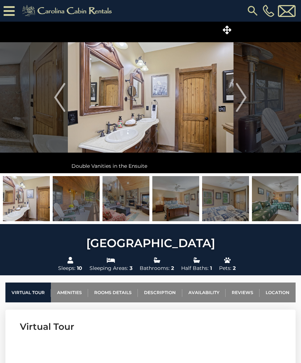
click at [246, 101] on img "Next" at bounding box center [241, 97] width 11 height 29
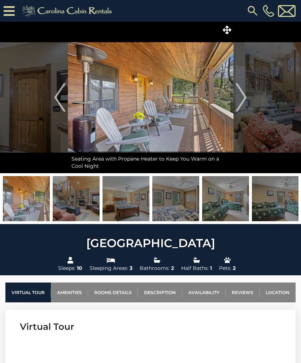
click at [243, 99] on img "Next" at bounding box center [241, 97] width 11 height 29
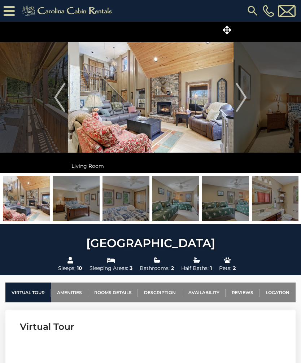
click at [240, 98] on img "Next" at bounding box center [241, 97] width 11 height 29
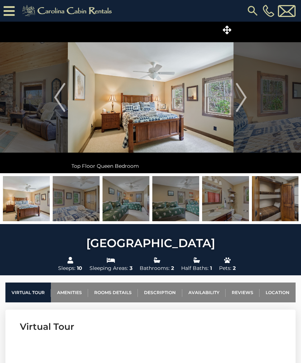
click at [243, 96] on img "Next" at bounding box center [241, 97] width 11 height 29
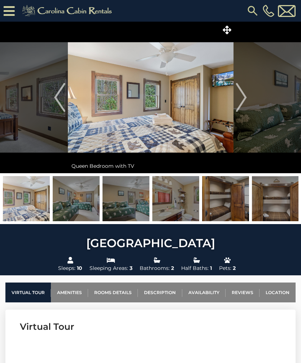
click at [241, 96] on img "Next" at bounding box center [241, 97] width 11 height 29
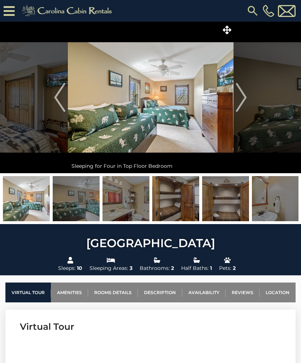
click at [243, 99] on img "Next" at bounding box center [241, 97] width 11 height 29
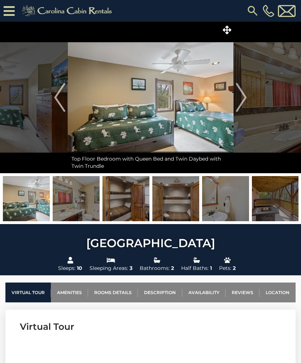
click at [241, 98] on img "Next" at bounding box center [241, 97] width 11 height 29
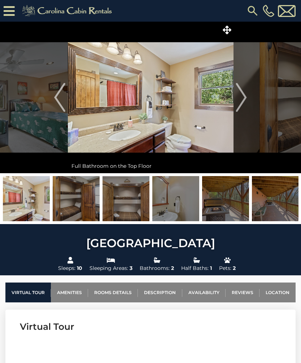
click at [242, 97] on img "Next" at bounding box center [241, 97] width 11 height 29
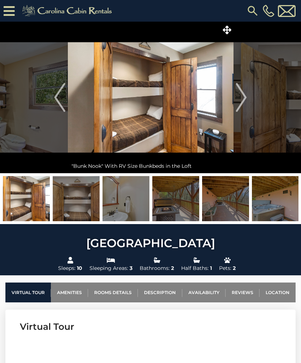
click at [245, 97] on img "Next" at bounding box center [241, 97] width 11 height 29
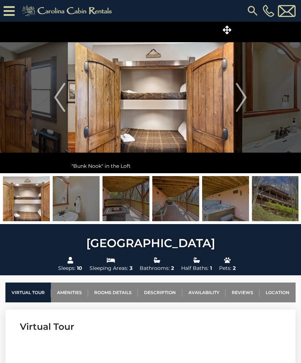
click at [243, 97] on img "Next" at bounding box center [241, 97] width 11 height 29
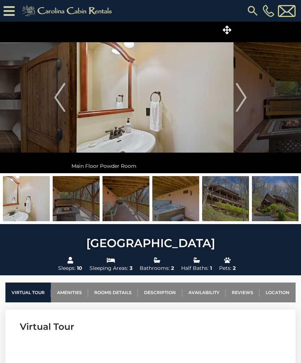
click at [244, 96] on img "Next" at bounding box center [241, 97] width 11 height 29
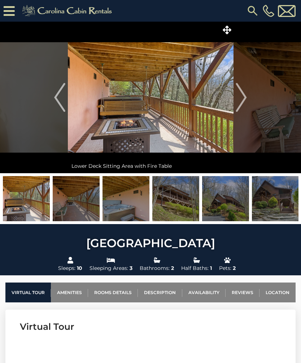
click at [245, 97] on img "Next" at bounding box center [241, 97] width 11 height 29
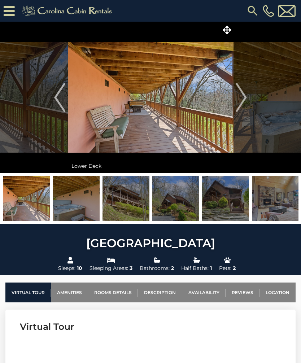
click at [244, 97] on img "Next" at bounding box center [241, 97] width 11 height 29
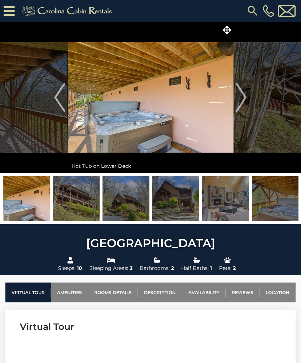
click at [242, 97] on img "Next" at bounding box center [241, 97] width 11 height 29
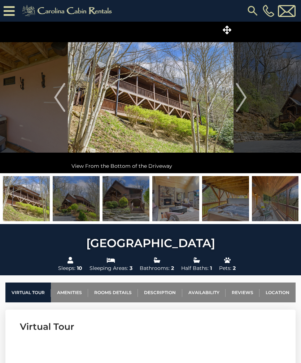
click at [244, 95] on img "Next" at bounding box center [241, 97] width 11 height 29
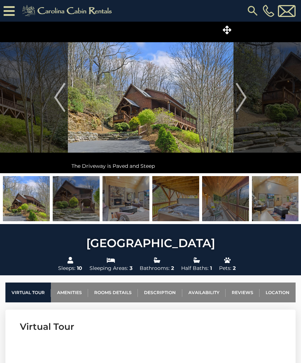
click at [244, 97] on img "Next" at bounding box center [241, 97] width 11 height 29
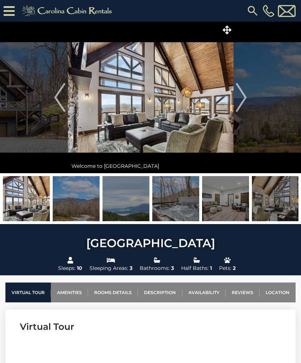
click at [278, 292] on link "Location" at bounding box center [277, 293] width 36 height 20
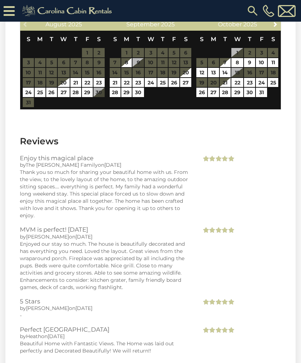
scroll to position [1988, 0]
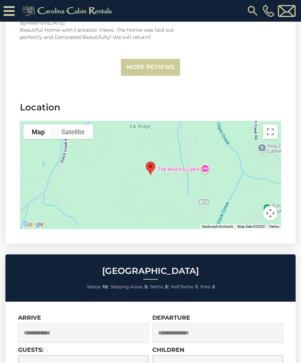
click at [278, 121] on div at bounding box center [150, 175] width 261 height 108
click at [270, 125] on button "Toggle fullscreen view" at bounding box center [270, 132] width 14 height 14
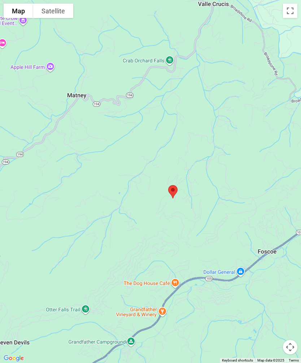
scroll to position [0, 0]
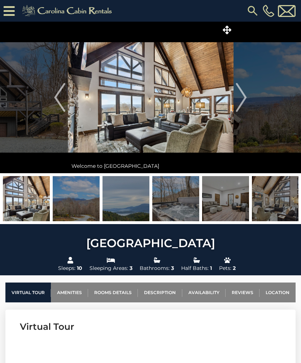
click at [245, 95] on img "Next" at bounding box center [241, 97] width 11 height 29
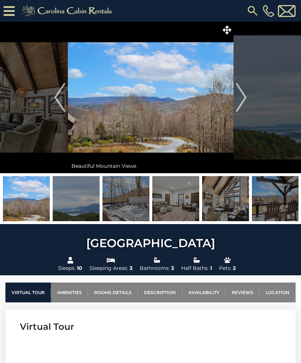
click at [246, 96] on img "Next" at bounding box center [241, 97] width 11 height 29
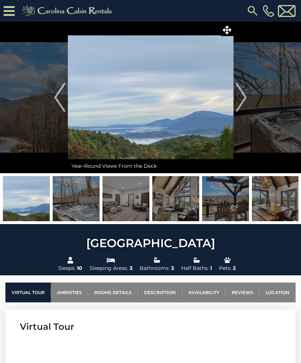
click at [247, 95] on button "Next" at bounding box center [241, 98] width 16 height 152
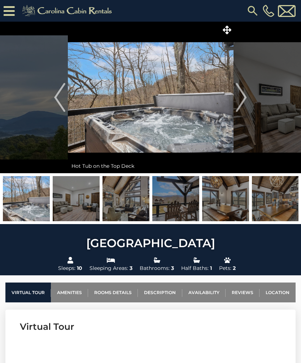
click at [242, 97] on img "Next" at bounding box center [241, 97] width 11 height 29
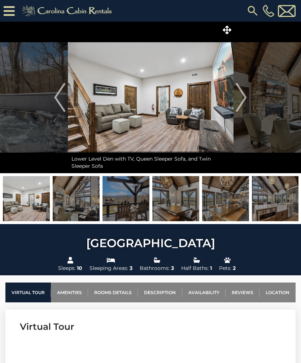
click at [242, 98] on img "Next" at bounding box center [241, 97] width 11 height 29
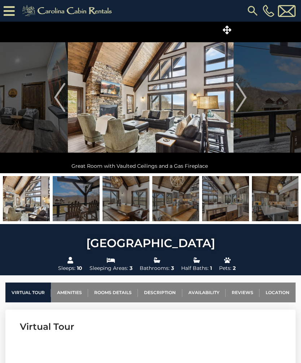
click at [243, 99] on img "Next" at bounding box center [241, 97] width 11 height 29
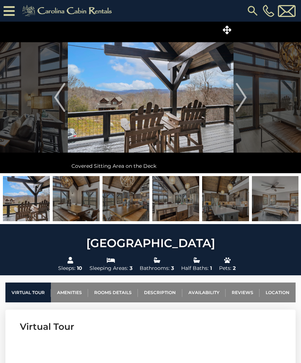
click at [245, 96] on img "Next" at bounding box center [241, 97] width 11 height 29
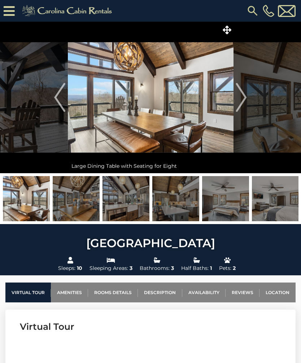
click at [244, 96] on img "Next" at bounding box center [241, 97] width 11 height 29
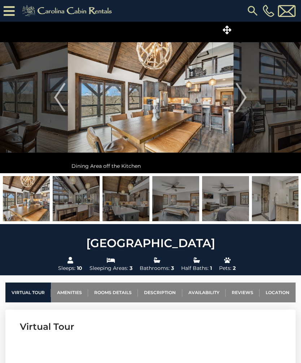
click at [242, 97] on img "Next" at bounding box center [241, 97] width 11 height 29
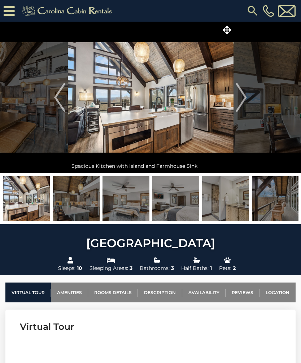
click at [243, 97] on img "Next" at bounding box center [241, 97] width 11 height 29
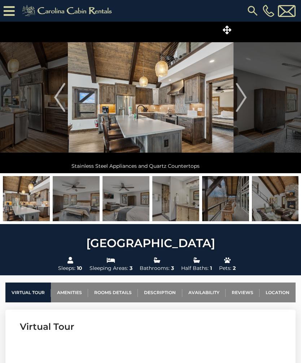
click at [244, 96] on img "Next" at bounding box center [241, 97] width 11 height 29
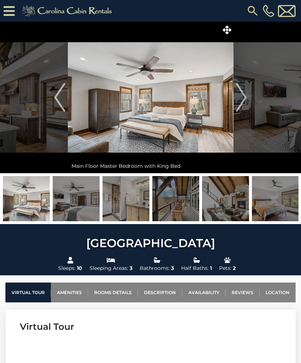
click at [246, 95] on img "Next" at bounding box center [241, 97] width 11 height 29
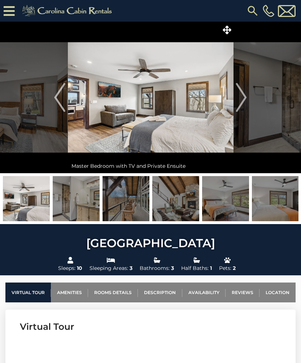
click at [245, 96] on img "Next" at bounding box center [241, 97] width 11 height 29
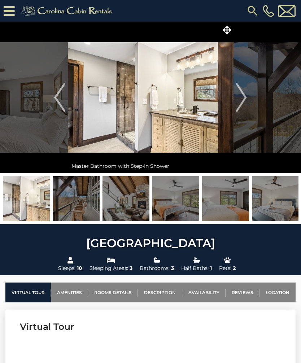
click at [245, 95] on img "Next" at bounding box center [241, 97] width 11 height 29
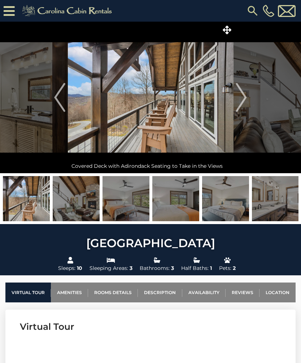
click at [245, 96] on img "Next" at bounding box center [241, 97] width 11 height 29
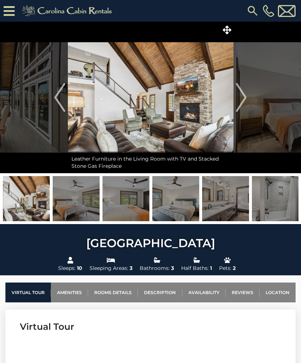
click at [246, 95] on img "Next" at bounding box center [241, 97] width 11 height 29
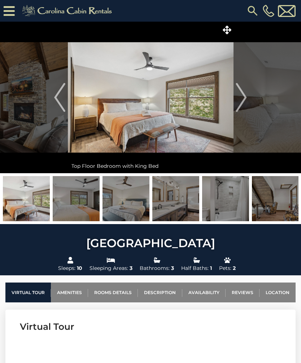
click at [246, 95] on img "Next" at bounding box center [241, 97] width 11 height 29
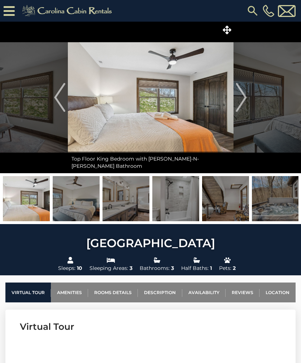
click at [244, 96] on img "Next" at bounding box center [241, 97] width 11 height 29
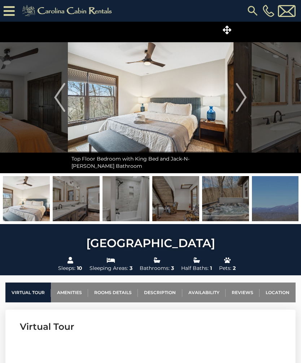
click at [245, 95] on img "Next" at bounding box center [241, 97] width 11 height 29
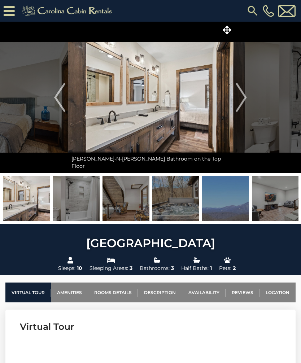
click at [243, 95] on img "Next" at bounding box center [241, 97] width 11 height 29
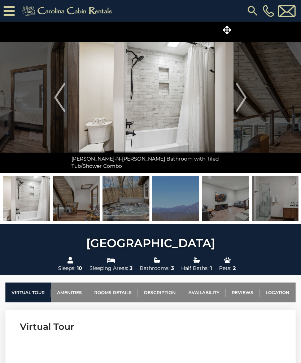
click at [242, 97] on img "Next" at bounding box center [241, 97] width 11 height 29
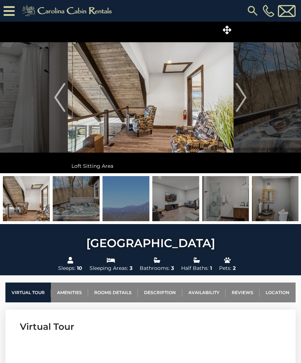
click at [243, 95] on img "Next" at bounding box center [241, 97] width 11 height 29
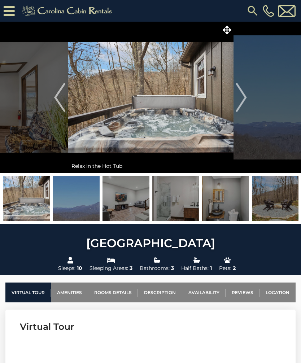
click at [242, 97] on img "Next" at bounding box center [241, 97] width 11 height 29
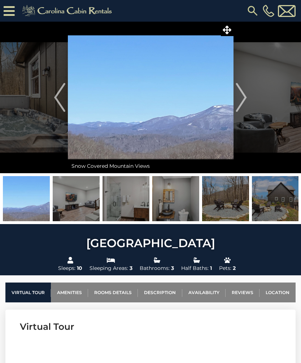
click at [244, 94] on img "Next" at bounding box center [241, 97] width 11 height 29
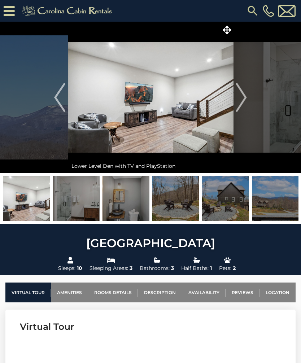
click at [244, 94] on img "Next" at bounding box center [241, 97] width 11 height 29
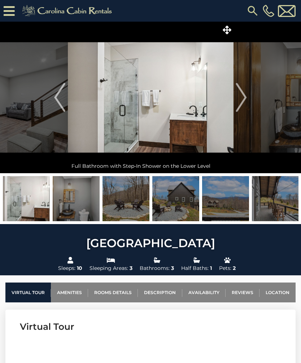
click at [244, 94] on img "Next" at bounding box center [241, 97] width 11 height 29
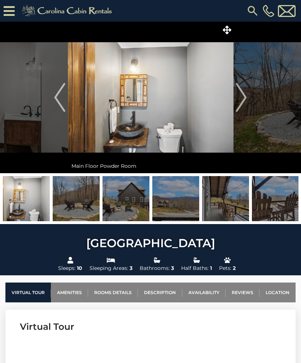
click at [242, 95] on img "Next" at bounding box center [241, 97] width 11 height 29
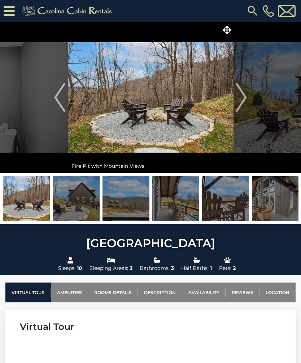
click at [240, 96] on img "Next" at bounding box center [241, 97] width 11 height 29
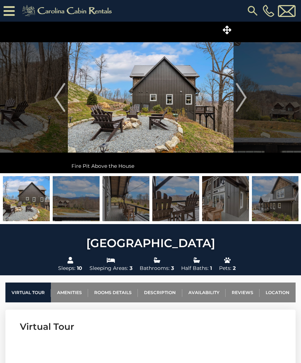
click at [239, 96] on img "Next" at bounding box center [241, 97] width 11 height 29
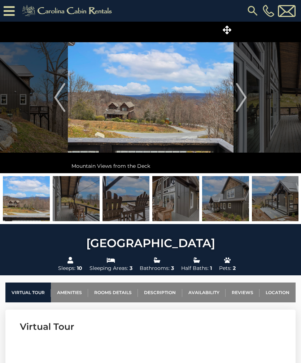
click at [240, 95] on img "Next" at bounding box center [241, 97] width 11 height 29
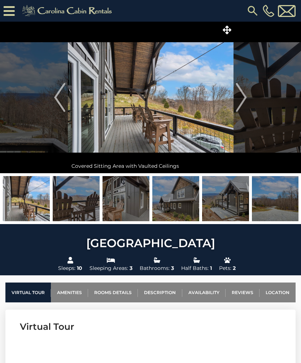
click at [243, 96] on img "Next" at bounding box center [241, 97] width 11 height 29
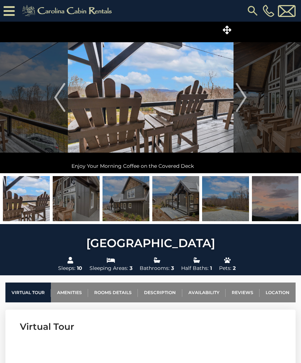
click at [245, 93] on img "Next" at bounding box center [241, 97] width 11 height 29
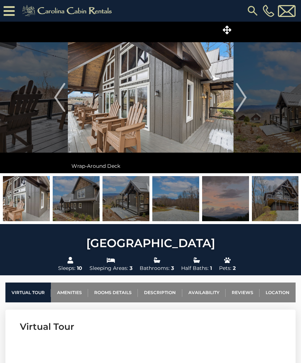
click at [244, 93] on img "Next" at bounding box center [241, 97] width 11 height 29
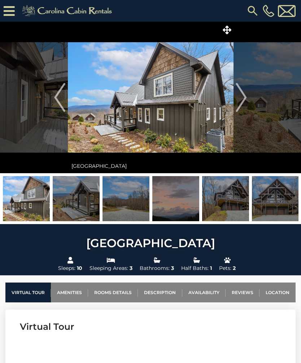
click at [240, 96] on img "Next" at bounding box center [241, 97] width 11 height 29
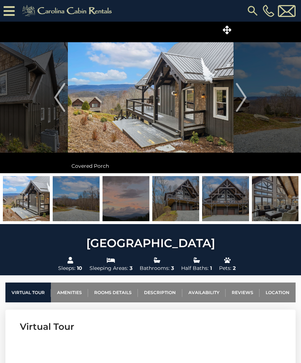
click at [239, 97] on img "Next" at bounding box center [241, 97] width 11 height 29
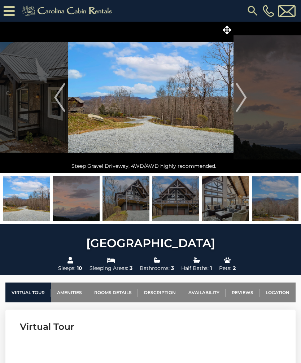
click at [240, 97] on img "Next" at bounding box center [241, 97] width 11 height 29
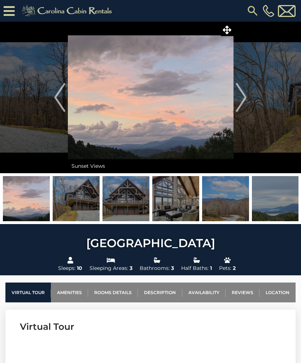
click at [240, 97] on img "Next" at bounding box center [241, 97] width 11 height 29
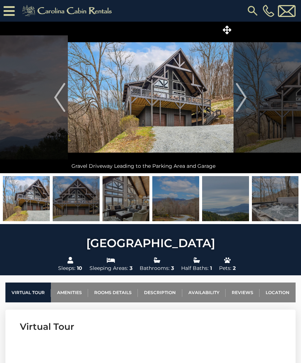
click at [239, 97] on img "Next" at bounding box center [241, 97] width 11 height 29
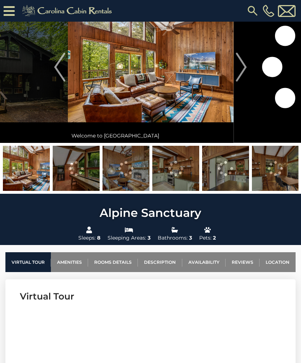
scroll to position [53, 0]
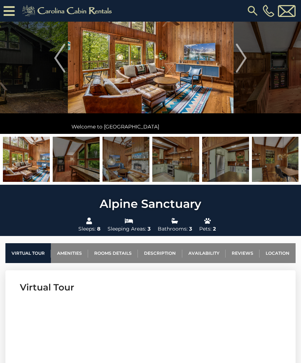
click at [280, 250] on link "Location" at bounding box center [277, 253] width 36 height 20
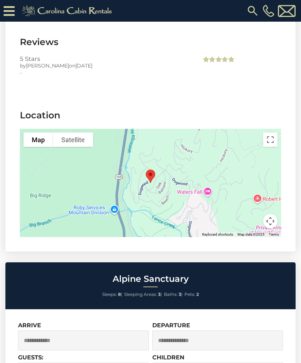
scroll to position [1810, 0]
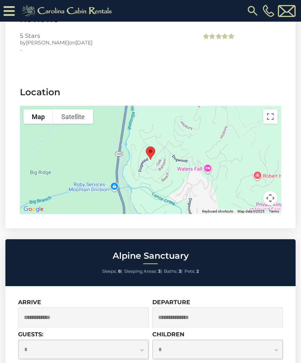
click at [268, 109] on button "Toggle fullscreen view" at bounding box center [270, 116] width 14 height 14
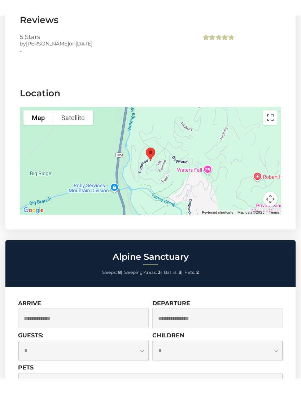
scroll to position [0, 0]
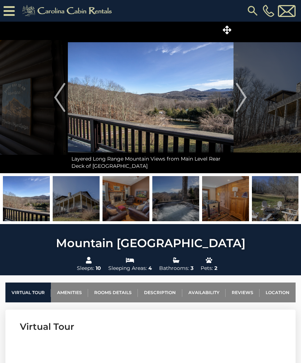
click at [244, 97] on img "Next" at bounding box center [241, 97] width 11 height 29
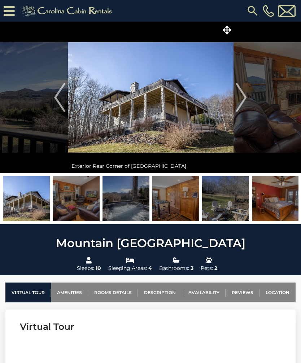
click at [246, 96] on img "Next" at bounding box center [241, 97] width 11 height 29
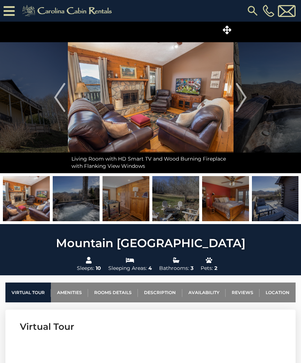
click at [242, 93] on img "Next" at bounding box center [241, 97] width 11 height 29
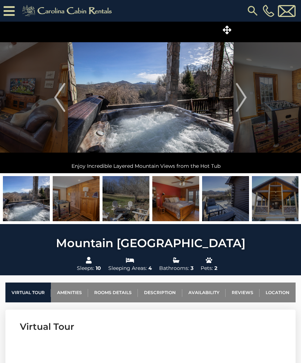
click at [243, 98] on img "Next" at bounding box center [241, 97] width 11 height 29
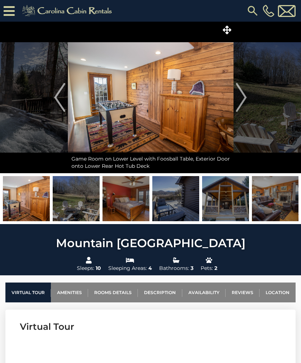
click at [246, 96] on img "Next" at bounding box center [241, 97] width 11 height 29
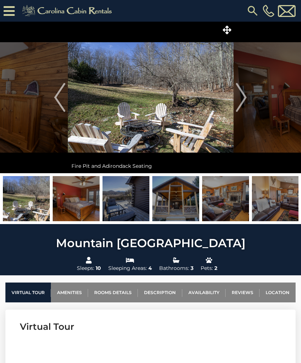
click at [248, 95] on button "Next" at bounding box center [241, 98] width 16 height 152
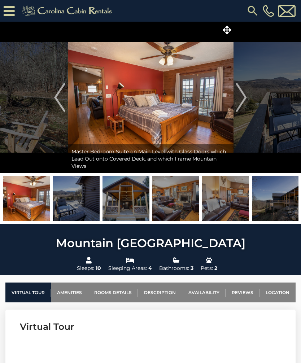
click at [247, 95] on button "Next" at bounding box center [241, 98] width 16 height 152
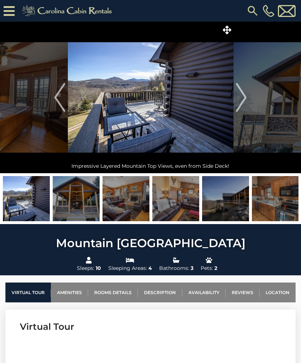
click at [243, 96] on img "Next" at bounding box center [241, 97] width 11 height 29
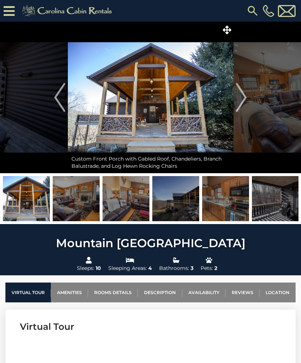
click at [245, 99] on img "Next" at bounding box center [241, 97] width 11 height 29
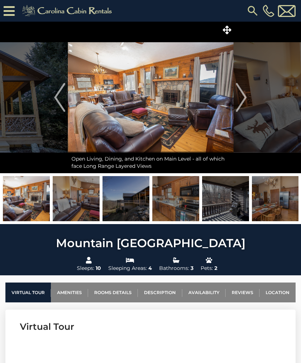
click at [246, 97] on img "Next" at bounding box center [241, 97] width 11 height 29
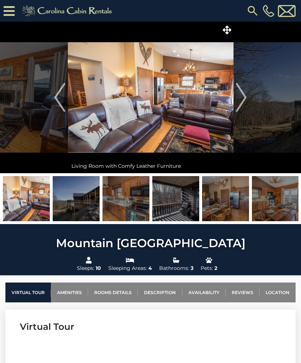
click at [247, 94] on button "Next" at bounding box center [241, 98] width 16 height 152
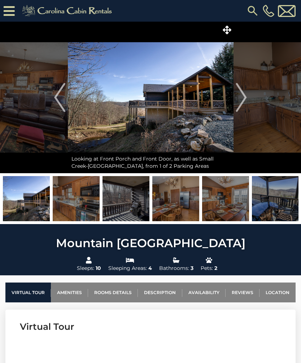
click at [245, 95] on img "Next" at bounding box center [241, 97] width 11 height 29
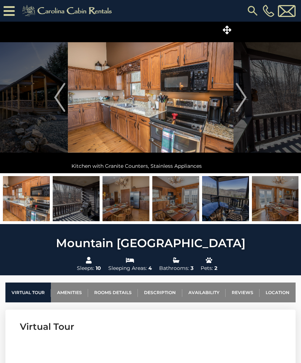
click at [244, 95] on img "Next" at bounding box center [241, 97] width 11 height 29
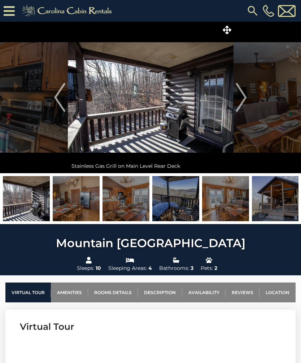
click at [247, 94] on button "Next" at bounding box center [241, 98] width 16 height 152
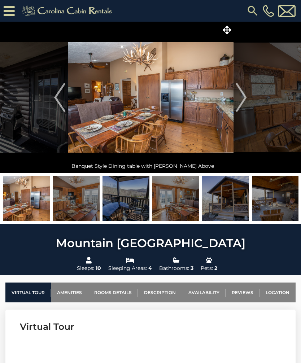
click at [248, 95] on button "Next" at bounding box center [241, 98] width 16 height 152
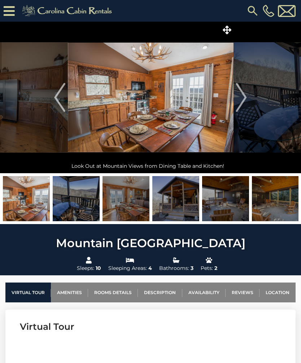
click at [243, 96] on img "Next" at bounding box center [241, 97] width 11 height 29
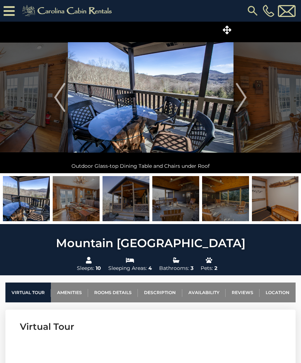
click at [245, 95] on img "Next" at bounding box center [241, 97] width 11 height 29
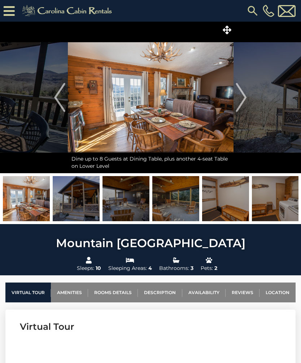
click at [246, 95] on img "Next" at bounding box center [241, 97] width 11 height 29
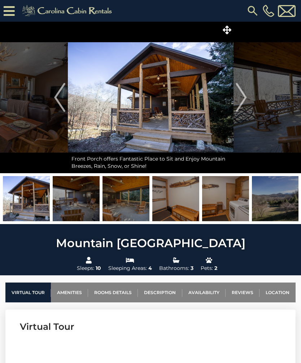
click at [285, 293] on link "Location" at bounding box center [277, 293] width 36 height 20
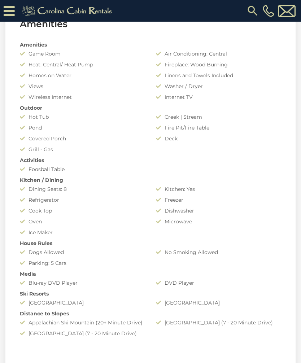
scroll to position [2635, 0]
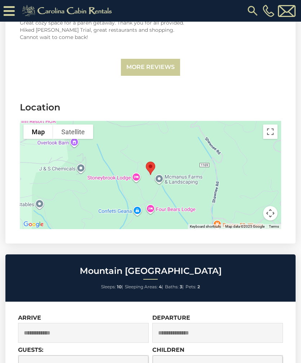
click at [275, 125] on button "Toggle fullscreen view" at bounding box center [270, 132] width 14 height 14
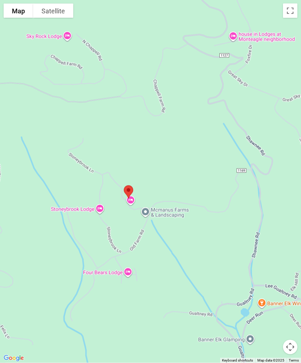
scroll to position [0, 0]
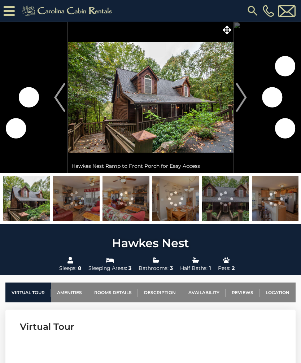
click at [244, 100] on img "Next" at bounding box center [241, 97] width 11 height 29
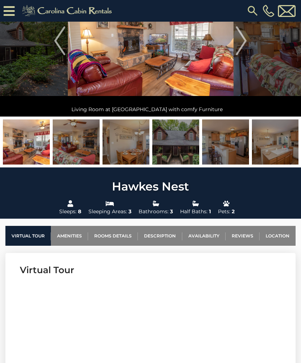
click at [280, 232] on link "Location" at bounding box center [277, 236] width 36 height 20
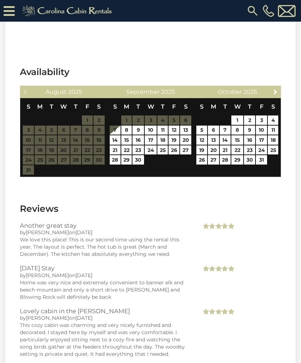
scroll to position [1947, 0]
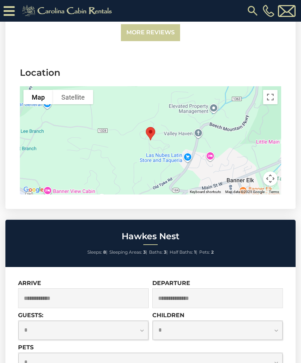
click at [269, 96] on button "Toggle fullscreen view" at bounding box center [270, 97] width 14 height 14
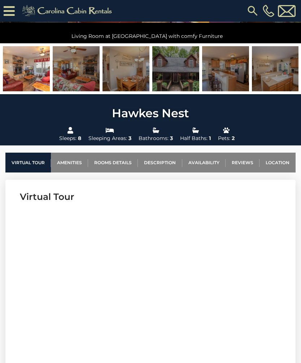
scroll to position [141, 0]
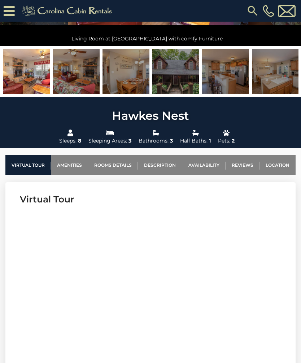
click at [240, 161] on link "Reviews" at bounding box center [243, 165] width 34 height 20
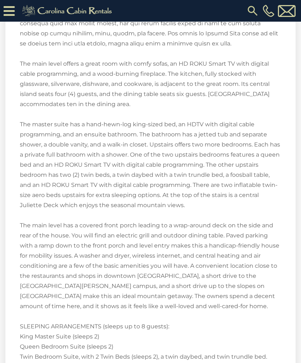
scroll to position [1109, 0]
